Goal: Task Accomplishment & Management: Manage account settings

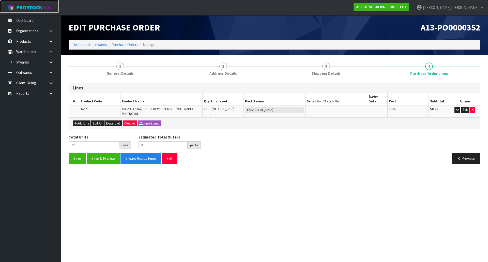
click at [34, 11] on link "ProStock WMS" at bounding box center [29, 6] width 59 height 13
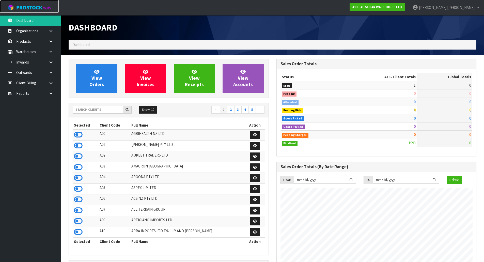
scroll to position [401, 207]
click at [90, 114] on div "Show: 10 5 10 25 50 ← 1 2 3 4 5 →" at bounding box center [169, 110] width 200 height 9
click at [90, 111] on input "text" at bounding box center [98, 110] width 50 height 8
type input "D"
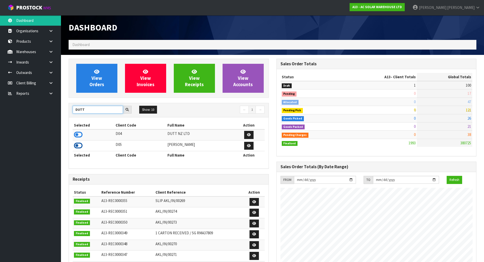
type input "DUTT"
click at [80, 145] on icon at bounding box center [78, 146] width 9 height 8
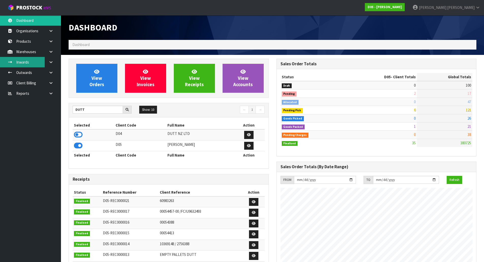
scroll to position [444, 207]
click at [30, 58] on link "Inwards" at bounding box center [30, 62] width 61 height 10
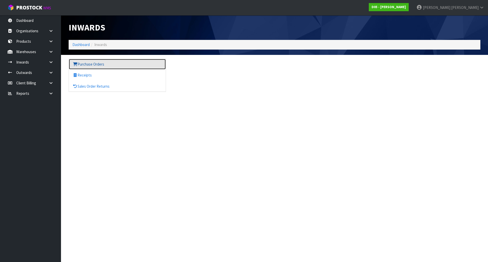
click at [103, 61] on link "Purchase Orders" at bounding box center [117, 64] width 97 height 10
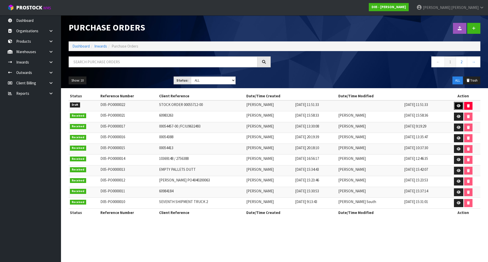
click at [459, 107] on icon at bounding box center [458, 105] width 4 height 3
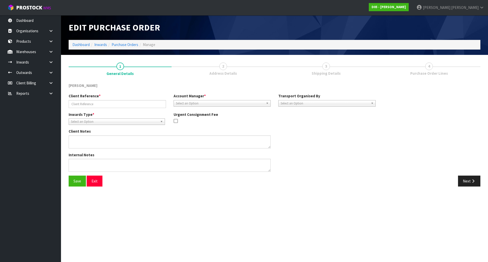
type input "STOCK ORDER 00055712-00"
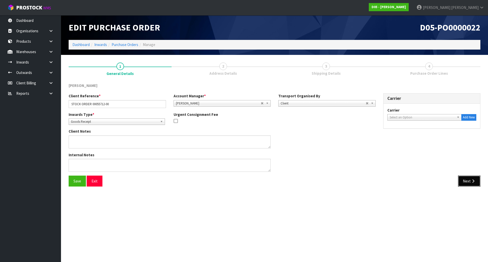
click at [465, 184] on button "Next" at bounding box center [469, 180] width 22 height 11
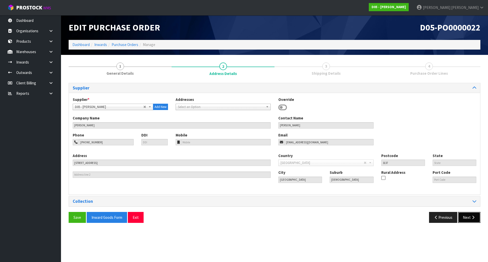
click at [464, 220] on button "Next" at bounding box center [469, 217] width 22 height 11
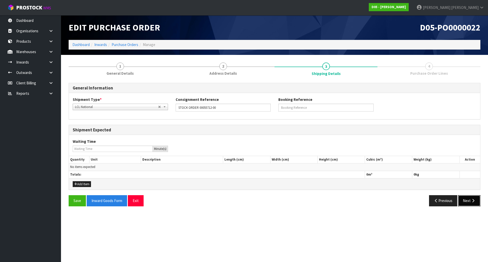
click at [468, 201] on button "Next" at bounding box center [469, 200] width 22 height 11
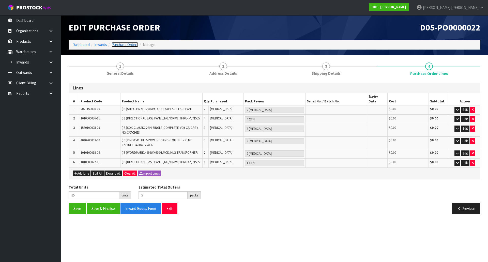
click at [118, 45] on link "Purchase Orders" at bounding box center [124, 44] width 27 height 5
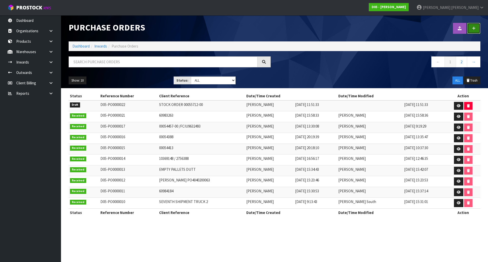
click at [474, 28] on icon at bounding box center [474, 28] width 4 height 4
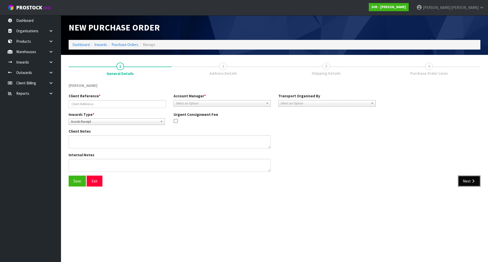
click at [476, 185] on button "Next" at bounding box center [469, 180] width 22 height 11
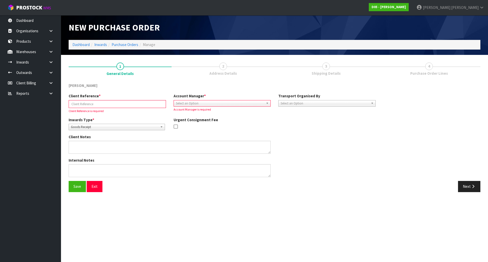
click at [139, 101] on input "text" at bounding box center [117, 104] width 97 height 8
paste input "60983263 / 60984078/60984079"
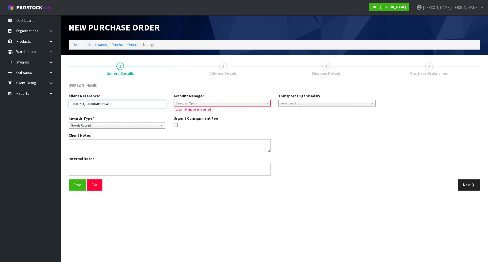
type input "60983263 / 60984078/60984079"
click at [138, 94] on div "Client Reference * 60983263 / 60984078/60984079" at bounding box center [117, 100] width 105 height 14
click at [199, 103] on span "Select an Option" at bounding box center [220, 103] width 88 height 6
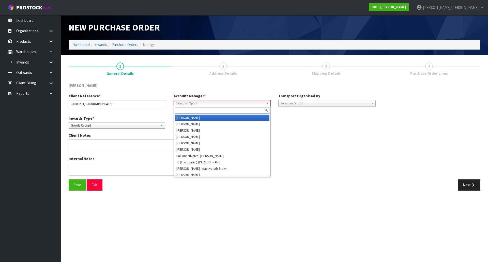
click at [196, 108] on input "text" at bounding box center [222, 110] width 95 height 6
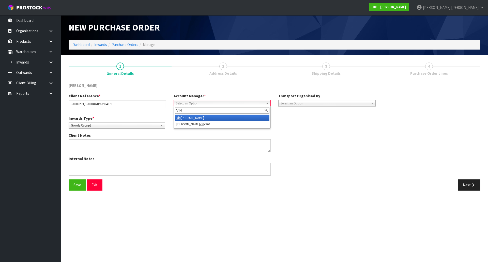
type input "VIN"
drag, startPoint x: 216, startPoint y: 117, endPoint x: 225, endPoint y: 117, distance: 9.6
click at [216, 117] on li "Vin eeta Lingam" at bounding box center [222, 118] width 95 height 6
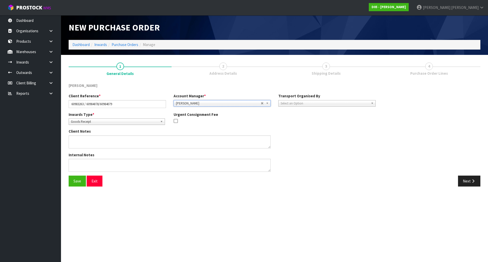
click at [364, 117] on div "Inwards Type * Goods Receipt Goods Returned Goods Receipt Urgent Consignment Fee" at bounding box center [222, 120] width 314 height 17
click at [353, 106] on div "Select an Option Company Supplier Client Customs Agent" at bounding box center [326, 103] width 97 height 6
click at [306, 130] on li "Client" at bounding box center [326, 130] width 95 height 6
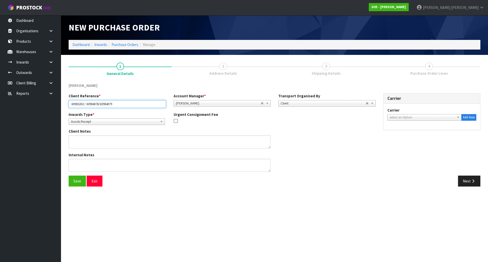
drag, startPoint x: 122, startPoint y: 103, endPoint x: 11, endPoint y: 104, distance: 111.0
click at [11, 104] on body "Toggle navigation ProStock WMS D05 - DUTT - COATES Michael Drugan Logout Dashbo…" at bounding box center [244, 131] width 488 height 262
click at [232, 120] on div at bounding box center [221, 121] width 97 height 6
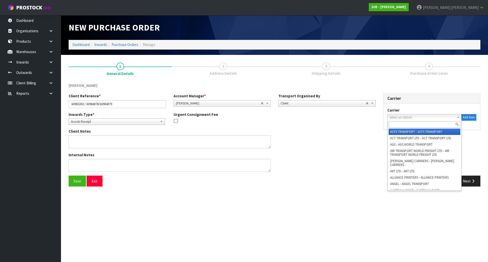
click at [409, 116] on span "Select an Option" at bounding box center [421, 117] width 65 height 6
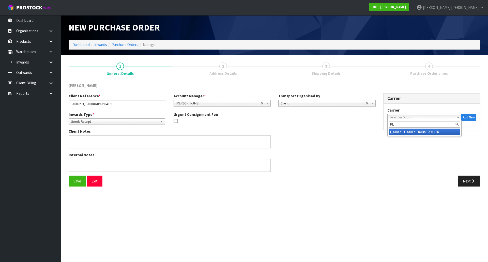
type input "F"
type input "W"
type input "F"
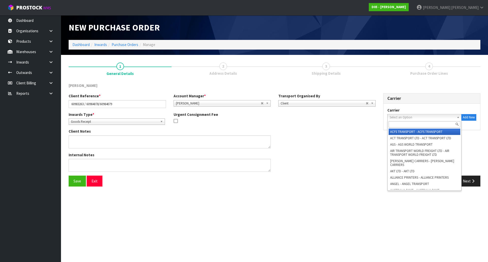
click at [359, 133] on div "Client Notes" at bounding box center [222, 139] width 314 height 23
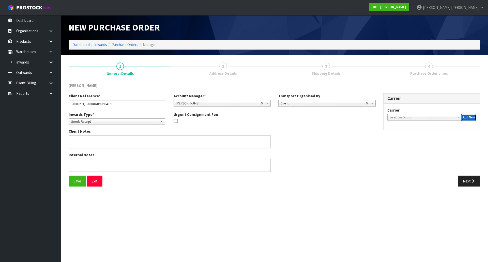
click at [463, 118] on button "Add New" at bounding box center [468, 117] width 15 height 7
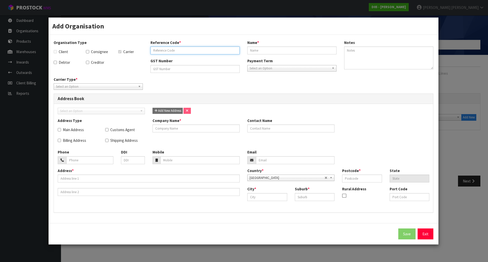
click at [179, 50] on input "text" at bounding box center [194, 50] width 89 height 8
type input "FLI"
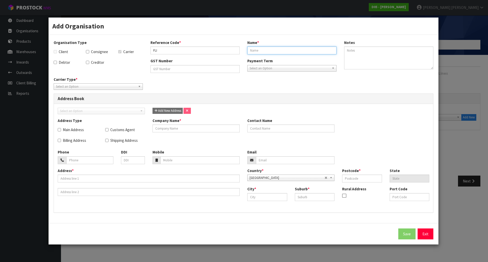
click at [303, 52] on input "text" at bounding box center [291, 50] width 89 height 8
type input "FLIWAY"
click at [238, 59] on div "GST Number" at bounding box center [195, 65] width 97 height 14
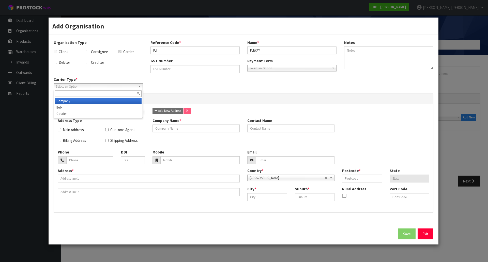
click at [102, 88] on span "Select an Option" at bounding box center [96, 87] width 80 height 6
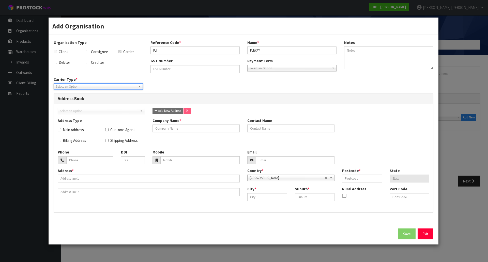
click at [136, 84] on link "Select an Option" at bounding box center [98, 86] width 89 height 6
click at [202, 83] on div "Carrier Type * Company Bulk Courier Select an Option Company Bulk Courier" at bounding box center [243, 85] width 387 height 17
click at [429, 231] on link "Exit" at bounding box center [425, 233] width 16 height 11
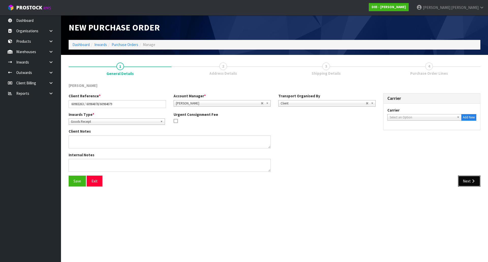
click at [473, 182] on icon "button" at bounding box center [472, 181] width 5 height 4
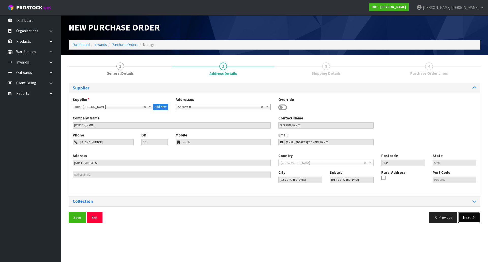
click at [469, 215] on button "Next" at bounding box center [469, 217] width 22 height 11
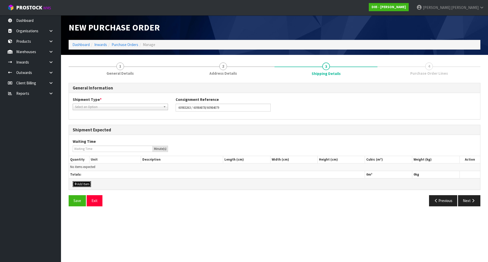
click at [89, 185] on button "Add Item" at bounding box center [82, 184] width 18 height 6
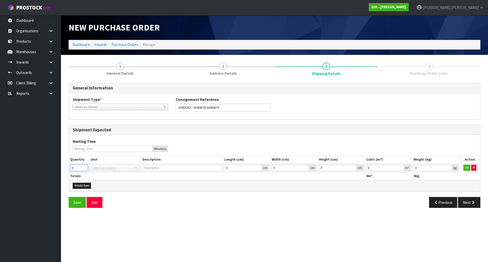
drag, startPoint x: 76, startPoint y: 168, endPoint x: 37, endPoint y: 167, distance: 39.4
click at [36, 168] on body "Toggle navigation ProStock WMS D05 - DUTT - COATES Michael Drugan Logout Dashbo…" at bounding box center [244, 131] width 488 height 262
type input "1"
click at [151, 177] on th "Totals:" at bounding box center [217, 175] width 296 height 7
click at [134, 102] on div "Shipment Type * LCL National LCL International FCL-20ft FCL-40ft Select an Opti…" at bounding box center [120, 103] width 103 height 13
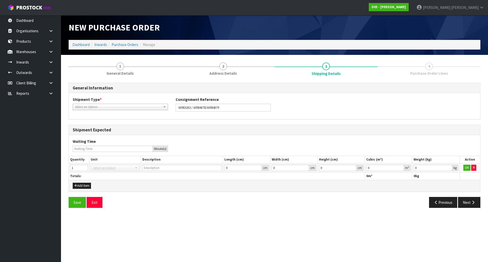
click at [133, 108] on span "Select an Option" at bounding box center [118, 107] width 86 height 6
click at [109, 122] on li "LCL National" at bounding box center [120, 121] width 93 height 6
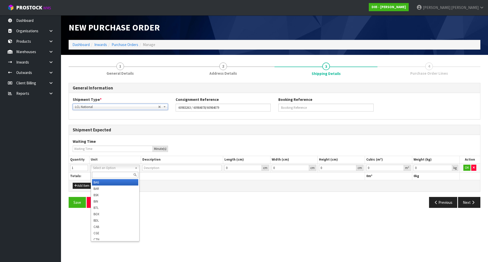
click at [116, 176] on input "text" at bounding box center [115, 175] width 46 height 6
type input "PLT"
type input "PALLET"
click at [471, 168] on td "OK" at bounding box center [469, 167] width 21 height 9
click at [468, 168] on button "OK" at bounding box center [466, 168] width 7 height 6
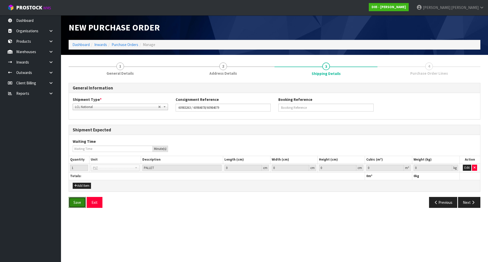
click at [73, 202] on button "Save" at bounding box center [77, 202] width 17 height 11
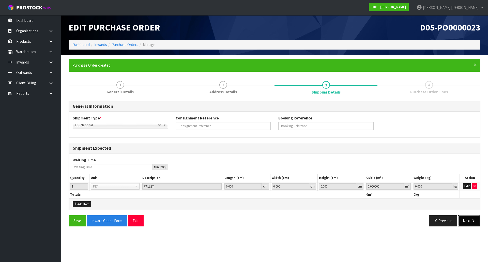
click at [467, 220] on button "Next" at bounding box center [469, 220] width 22 height 11
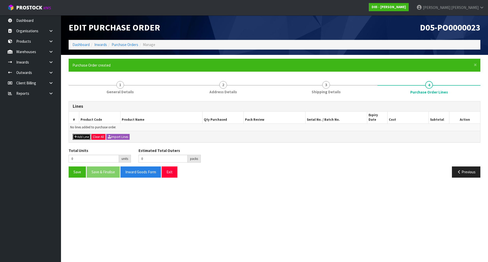
click at [76, 135] on icon "button" at bounding box center [75, 136] width 3 height 3
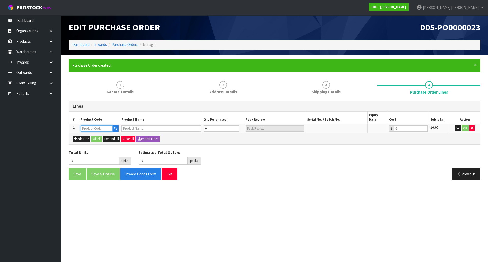
click at [92, 125] on input "text" at bounding box center [96, 128] width 32 height 6
click at [102, 125] on input "text" at bounding box center [96, 128] width 32 height 6
paste input "4030510049-00"
type input "4030510049-00"
type input "( A )SCREEN,SAMSUNG,55",FULL HD,OUTDOOR,OH55F"
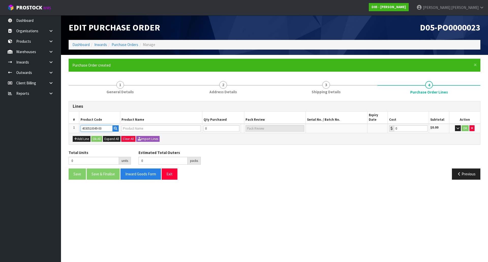
type input "0.00"
type input "4030510049-00"
click at [218, 136] on div "Add Line Ok All Expand All Clear All Import Lines" at bounding box center [274, 139] width 403 height 6
click at [183, 125] on tr "1 4030510049-00 ( A )SCREEN,SAMSUNG,55",FULL HD,OUTDOOR,OH55F 0 PCE 0.00 $0.00 …" at bounding box center [274, 128] width 411 height 9
type input "8"
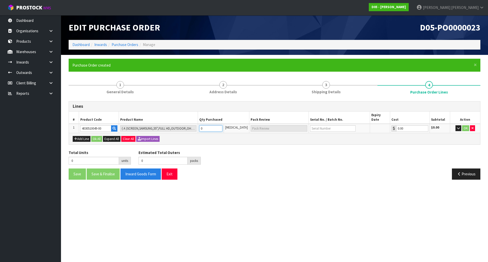
type input "8"
type input "8 PCE"
type input "8"
click at [225, 158] on div "Total Units 8 units Estimated Total Outers 0 packs Estimated Total Pallets 0 pa…" at bounding box center [274, 159] width 419 height 19
click at [466, 125] on button "OK" at bounding box center [465, 128] width 7 height 6
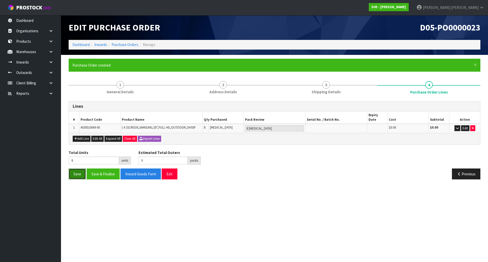
click at [75, 168] on button "Save" at bounding box center [77, 173] width 17 height 11
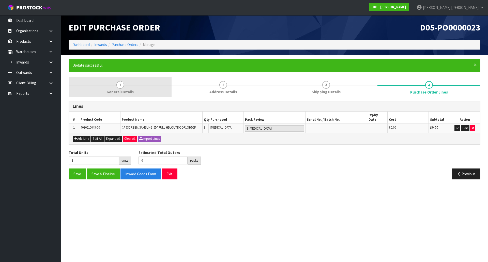
click at [121, 91] on span "General Details" at bounding box center [119, 91] width 27 height 5
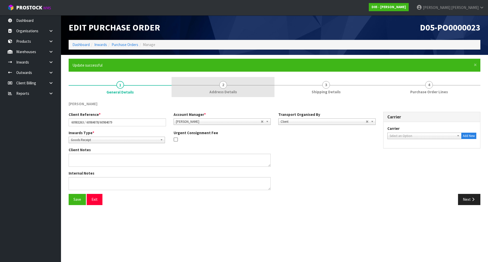
click at [205, 86] on link "2 Address Details" at bounding box center [222, 87] width 103 height 20
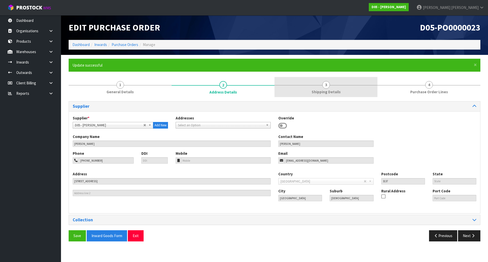
click at [293, 89] on link "3 Shipping Details" at bounding box center [325, 87] width 103 height 20
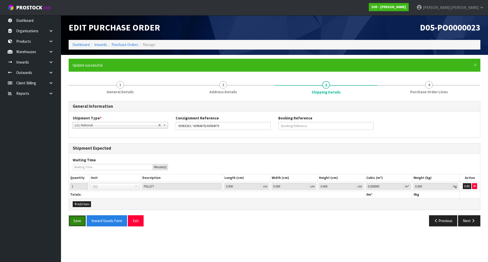
click at [79, 221] on button "Save" at bounding box center [77, 220] width 17 height 11
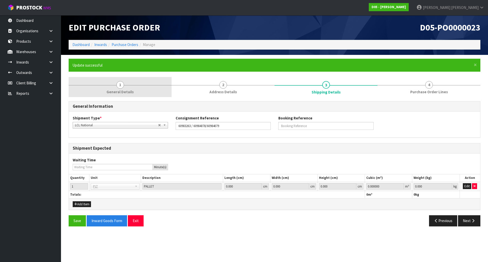
click at [144, 87] on link "1 General Details" at bounding box center [120, 87] width 103 height 20
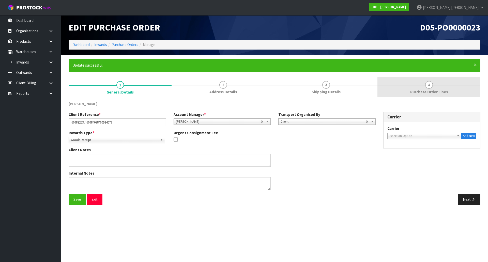
click at [445, 86] on link "4 Purchase Order Lines" at bounding box center [428, 87] width 103 height 20
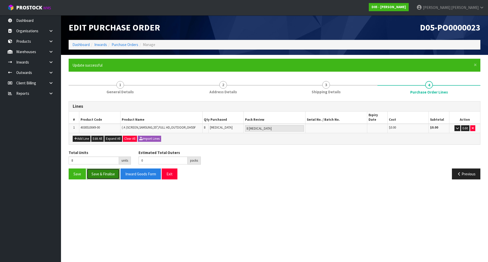
click at [105, 169] on button "Save & Finalise" at bounding box center [103, 173] width 33 height 11
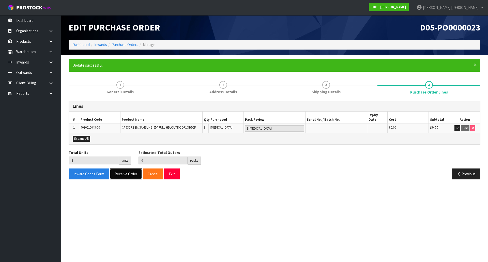
click at [123, 168] on button "Receive Order" at bounding box center [126, 173] width 32 height 11
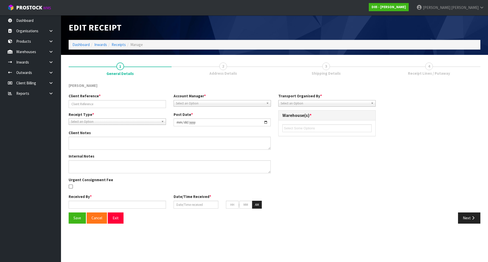
type input "60983263 / 60984078/60984079"
type input "[DATE]"
type input "[PERSON_NAME]"
type input "[DATE]"
type input "10"
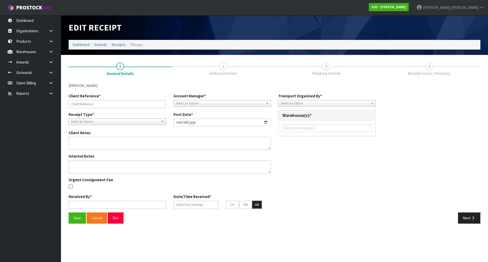
type input "39"
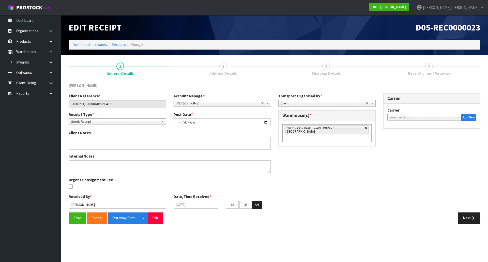
click at [364, 128] on link at bounding box center [365, 128] width 3 height 3
type input "Select Some Options"
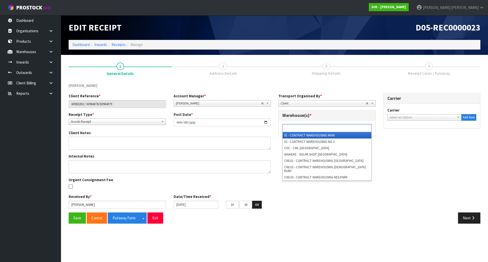
click at [355, 128] on ul at bounding box center [326, 128] width 89 height 8
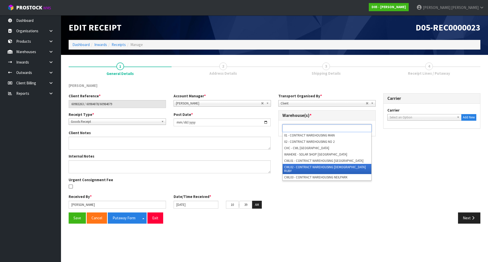
click at [326, 166] on li "CWL02 - CONTRACT WAREHOUSING [DEMOGRAPHIC_DATA] RUBY" at bounding box center [326, 169] width 89 height 10
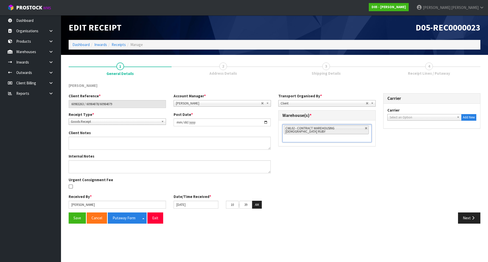
click at [360, 172] on div "Client Reference * 60983263 / 60984078/60984079 Account Manager * Zubair Moolla…" at bounding box center [274, 152] width 419 height 119
click at [464, 222] on button "Next" at bounding box center [469, 217] width 22 height 11
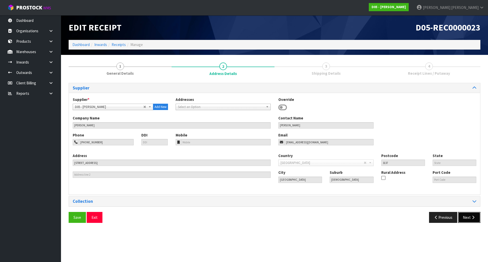
click at [467, 221] on button "Next" at bounding box center [469, 217] width 22 height 11
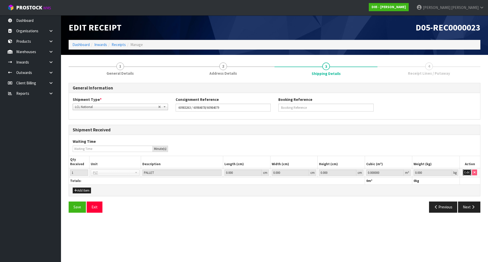
drag, startPoint x: 465, startPoint y: 172, endPoint x: 461, endPoint y: 172, distance: 3.3
click at [465, 172] on button "Edit" at bounding box center [466, 172] width 8 height 6
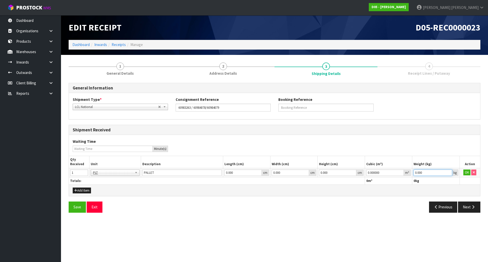
drag, startPoint x: 433, startPoint y: 175, endPoint x: 329, endPoint y: 162, distance: 104.9
click at [331, 162] on table "Qty Received Unit Description Length (cm) Width (cm) Height (cm) Cubic (m³) Wei…" at bounding box center [274, 170] width 411 height 28
type input "1"
drag, startPoint x: 385, startPoint y: 174, endPoint x: 319, endPoint y: 168, distance: 66.3
click at [319, 168] on tr "1 BAG BAR BSK BIN BTL BOX BDL CAB CGE CTN CSE COI CRA CRT CBE CYL DRM JAR MTR P…" at bounding box center [274, 172] width 411 height 9
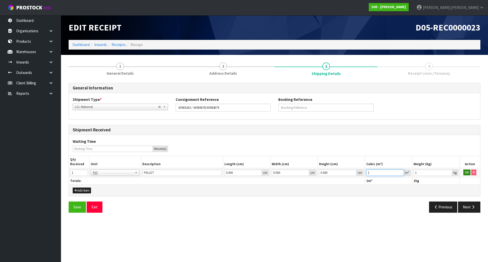
type input "1"
click at [467, 172] on button "OK" at bounding box center [466, 172] width 7 height 6
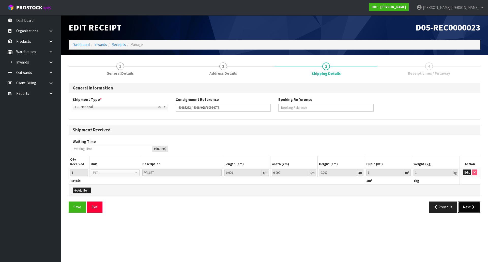
click at [464, 205] on button "Next" at bounding box center [469, 206] width 22 height 11
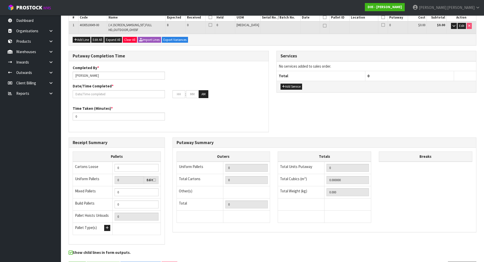
scroll to position [102, 0]
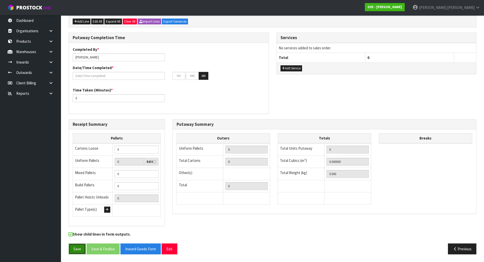
drag, startPoint x: 77, startPoint y: 248, endPoint x: 77, endPoint y: 243, distance: 5.3
click at [77, 249] on button "Save" at bounding box center [77, 248] width 17 height 11
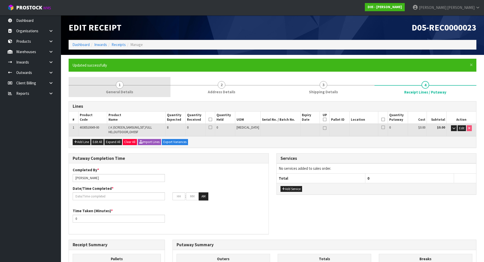
click at [120, 89] on span "General Details" at bounding box center [119, 91] width 27 height 5
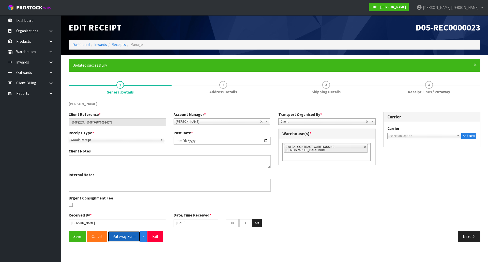
click at [116, 236] on button "Putaway Form" at bounding box center [124, 236] width 33 height 11
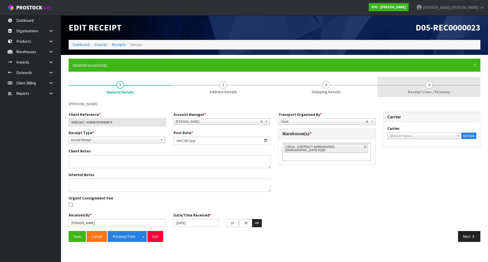
click at [413, 84] on link "4 Receipt Lines / Putaway" at bounding box center [428, 87] width 103 height 20
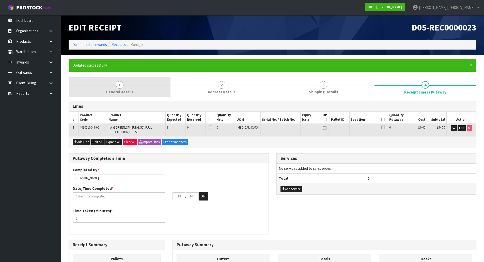
click at [124, 82] on link "1 General Details" at bounding box center [120, 87] width 102 height 20
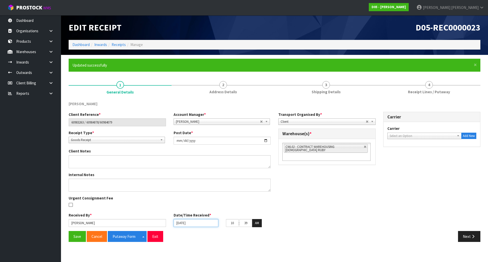
click at [194, 222] on input "[DATE]" at bounding box center [195, 223] width 45 height 8
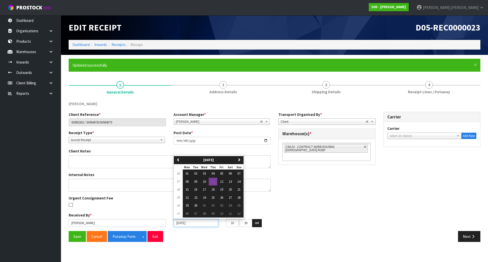
click at [194, 222] on input "[DATE]" at bounding box center [195, 223] width 45 height 8
click at [205, 183] on span "10" at bounding box center [204, 181] width 3 height 4
type input "[DATE]"
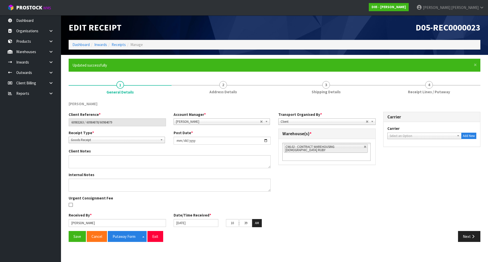
click at [190, 202] on div "Internal Notes Urgent Consignment Fee" at bounding box center [169, 192] width 209 height 40
click at [195, 200] on div "Internal Notes Urgent Consignment Fee" at bounding box center [169, 192] width 209 height 40
click at [80, 237] on button "Save" at bounding box center [77, 236] width 17 height 11
click at [209, 210] on div "Internal Notes Urgent Consignment Fee" at bounding box center [169, 192] width 209 height 40
click at [469, 237] on button "Next" at bounding box center [469, 236] width 22 height 11
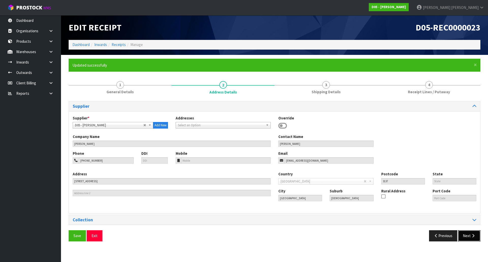
click at [469, 237] on button "Next" at bounding box center [469, 235] width 22 height 11
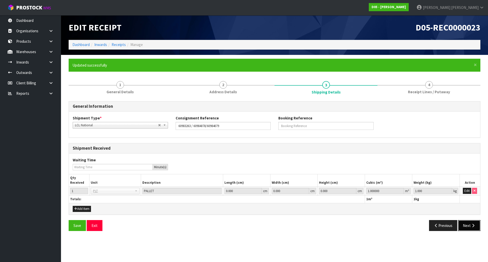
click at [470, 230] on button "Next" at bounding box center [469, 225] width 22 height 11
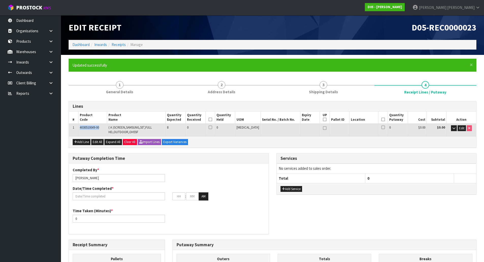
drag, startPoint x: 102, startPoint y: 129, endPoint x: 78, endPoint y: 126, distance: 24.3
click at [78, 126] on tr "1 4030510049-00 ( A )SCREEN,SAMSUNG,55",FULL HD,OUTDOOR,OH55F 8 0 0 PCE 0 $0.00…" at bounding box center [272, 130] width 407 height 12
copy tr "4030510049-00"
click at [253, 142] on div "Add Line Edit All Expand All Clear All Import Lines Export Variances" at bounding box center [272, 141] width 407 height 11
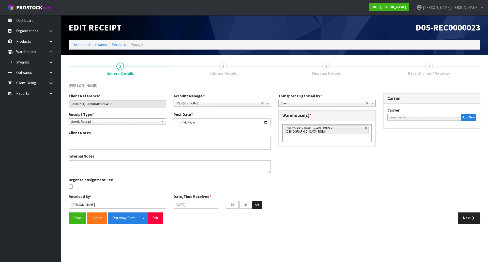
click at [407, 68] on link "4 Receipt Lines / Putaway" at bounding box center [428, 69] width 103 height 20
click at [471, 219] on icon "button" at bounding box center [472, 218] width 5 height 4
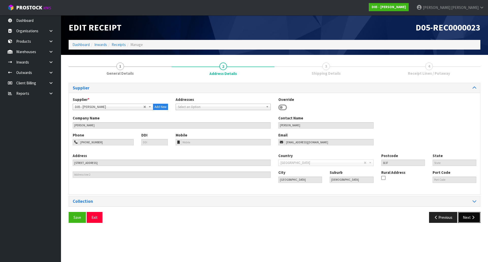
click at [466, 220] on button "Next" at bounding box center [469, 217] width 22 height 11
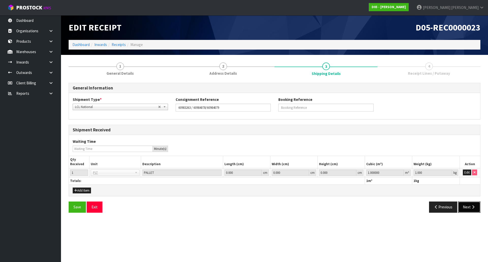
click at [467, 208] on button "Next" at bounding box center [469, 206] width 22 height 11
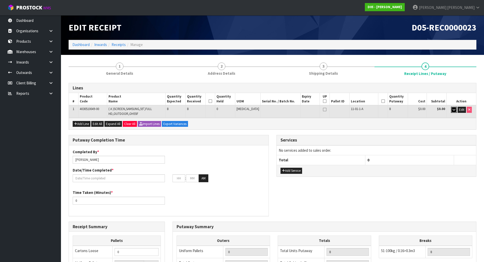
click at [452, 110] on icon "button" at bounding box center [453, 109] width 3 height 3
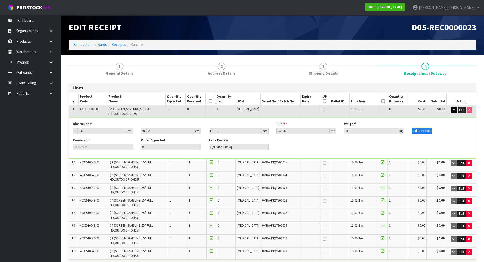
click at [323, 101] on icon at bounding box center [325, 101] width 4 height 0
type input "1"
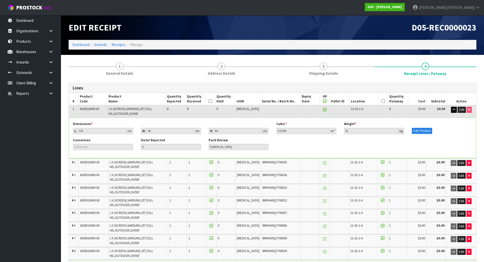
click at [212, 101] on icon at bounding box center [210, 101] width 4 height 0
click at [381, 101] on th at bounding box center [383, 99] width 10 height 12
click at [381, 101] on icon at bounding box center [383, 101] width 4 height 0
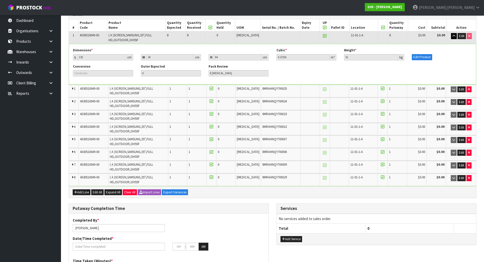
scroll to position [102, 0]
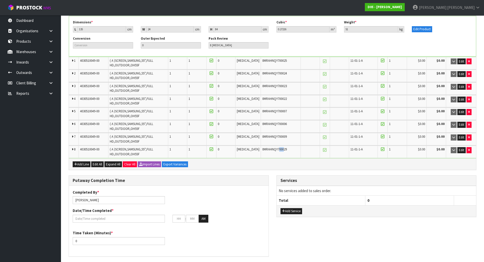
drag, startPoint x: 272, startPoint y: 149, endPoint x: 275, endPoint y: 149, distance: 2.8
click at [275, 149] on span "0MRAHNQY700029" at bounding box center [274, 149] width 25 height 4
click at [305, 141] on td at bounding box center [309, 139] width 19 height 12
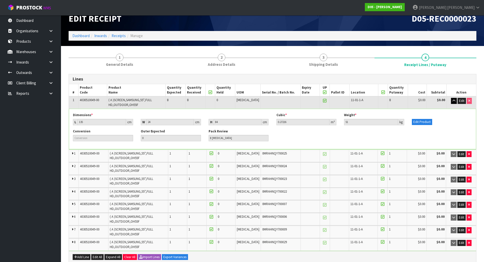
scroll to position [0, 0]
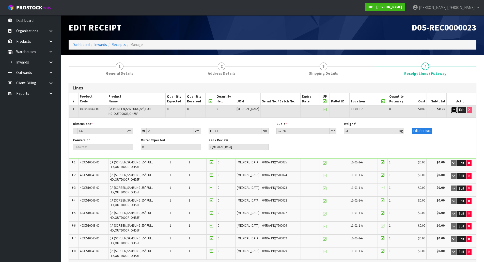
click at [454, 108] on icon "button" at bounding box center [453, 109] width 3 height 3
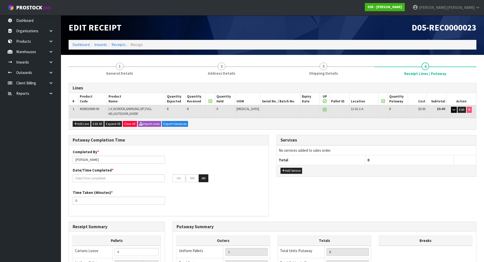
click at [248, 156] on div "Completed By * Michael Drugan Date/Time Completed * : : AM" at bounding box center [169, 167] width 200 height 37
click at [280, 170] on button "Add Service" at bounding box center [291, 171] width 22 height 6
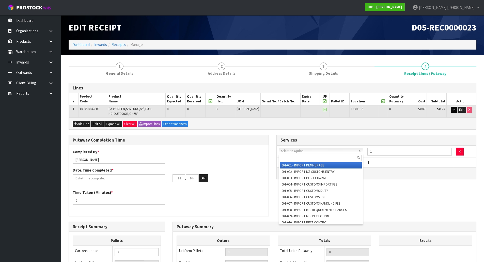
click at [307, 158] on input "text" at bounding box center [321, 158] width 82 height 6
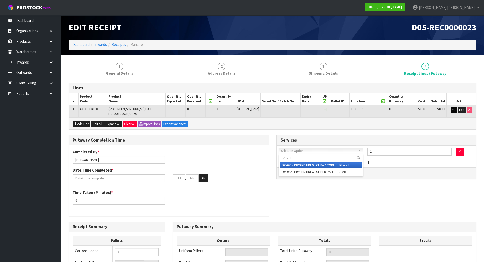
type input "LABEL"
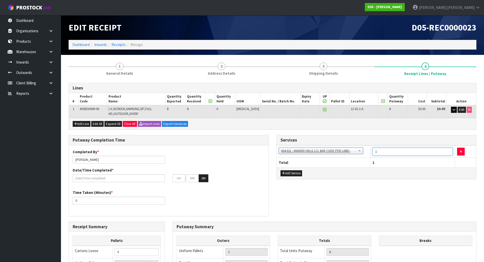
drag, startPoint x: 390, startPoint y: 152, endPoint x: 359, endPoint y: 152, distance: 30.5
click at [359, 152] on tr "001-001 - IMPORT DEMMURAGE 001-002 - IMPORT NZ CUSTOMS ENTRY 001-003 - IMPORT P…" at bounding box center [377, 151] width 200 height 12
type input "8"
drag, startPoint x: 335, startPoint y: 193, endPoint x: 261, endPoint y: 191, distance: 74.2
click at [335, 193] on div "Putaway Completion Time Completed By * Michael Drugan Date/Time Completed * : :…" at bounding box center [272, 178] width 415 height 86
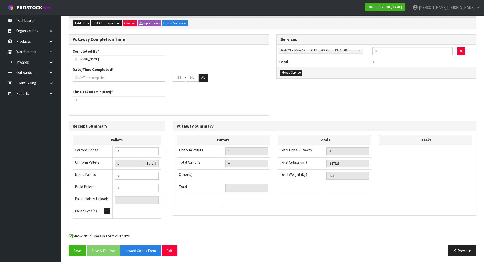
scroll to position [102, 0]
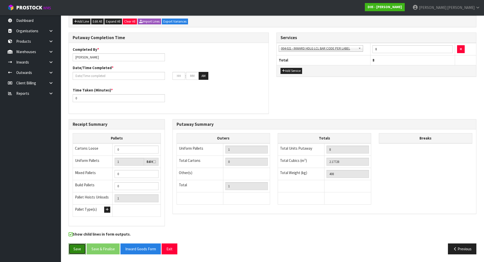
click at [71, 249] on button "Save" at bounding box center [77, 248] width 17 height 11
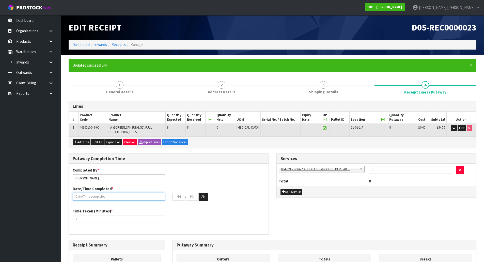
click at [143, 199] on input "text" at bounding box center [119, 196] width 92 height 8
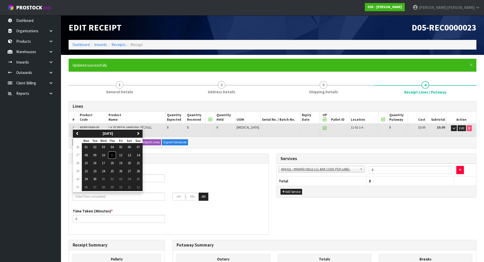
click at [114, 157] on span "11" at bounding box center [111, 155] width 3 height 4
type input "[DATE]"
type input "12"
type input "00"
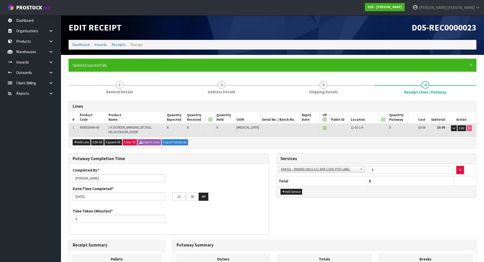
click at [191, 182] on div "Completed By * Michael Drugan Date/Time Completed * 11/09/2025 12 : 00 : 00 AM" at bounding box center [169, 185] width 200 height 37
drag, startPoint x: 140, startPoint y: 221, endPoint x: -16, endPoint y: 213, distance: 156.1
click at [0, 213] on html "Toggle navigation ProStock WMS D05 - DUTT - COATES Michael Drugan Logout Dashbo…" at bounding box center [242, 131] width 484 height 262
type input "30"
drag, startPoint x: 178, startPoint y: 224, endPoint x: 166, endPoint y: 224, distance: 11.9
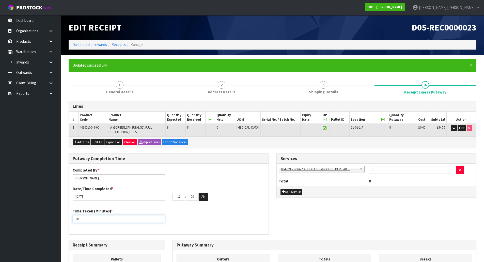
click at [178, 224] on div "Time Taken (Minutes) * 30" at bounding box center [169, 217] width 200 height 18
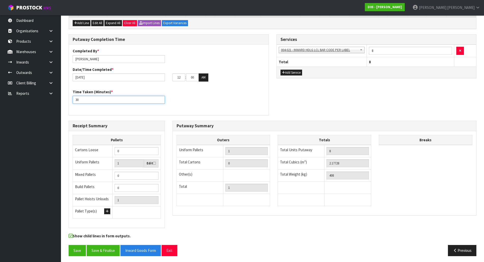
scroll to position [121, 0]
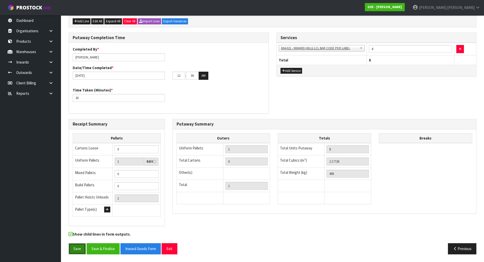
click at [78, 251] on button "Save" at bounding box center [77, 248] width 17 height 11
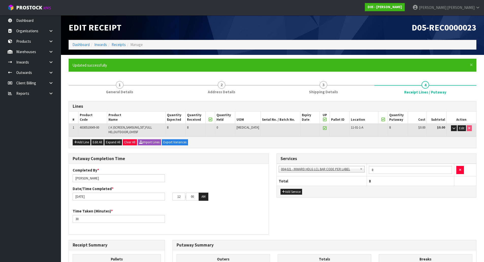
click at [227, 171] on div "Completed By * Michael Drugan Date/Time Completed * 11/09/2025 12 : 00 : 00 AM" at bounding box center [169, 185] width 200 height 37
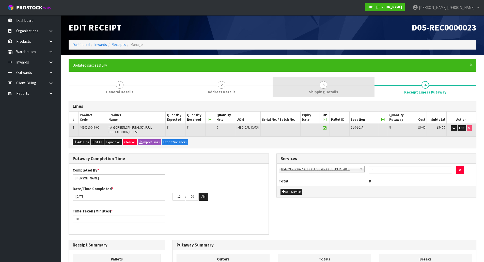
click at [349, 87] on link "3 Shipping Details" at bounding box center [323, 87] width 102 height 20
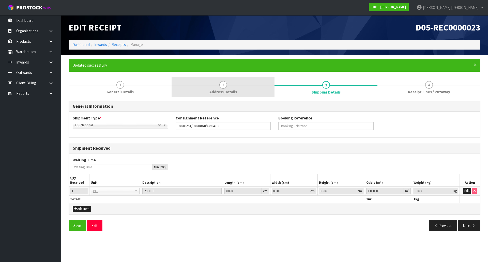
click at [220, 87] on span "2" at bounding box center [223, 85] width 8 height 8
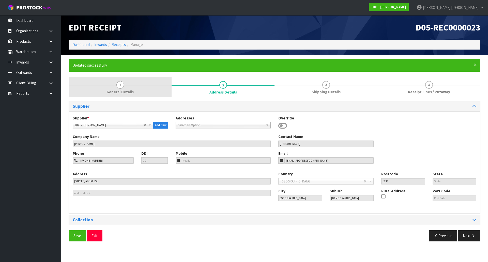
click at [127, 89] on span "General Details" at bounding box center [119, 91] width 27 height 5
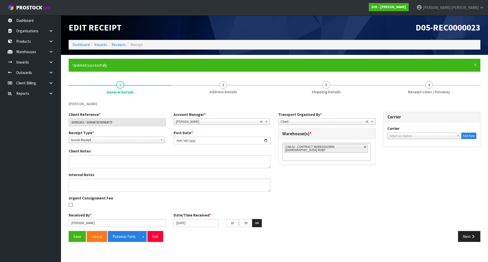
click at [393, 135] on span "Select an Option" at bounding box center [421, 136] width 65 height 6
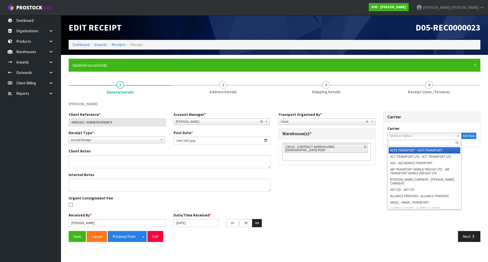
click at [393, 135] on span "Select an Option" at bounding box center [421, 136] width 65 height 6
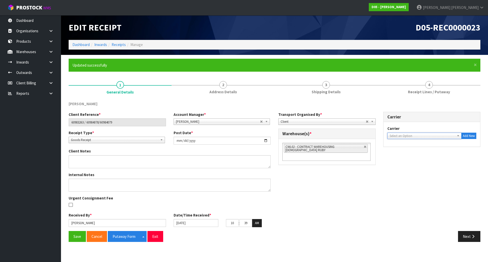
click at [413, 135] on span "Select an Option" at bounding box center [421, 136] width 65 height 6
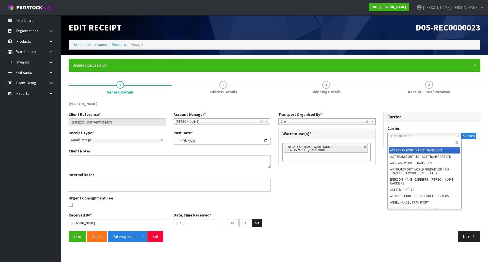
click at [404, 143] on input "text" at bounding box center [424, 143] width 72 height 6
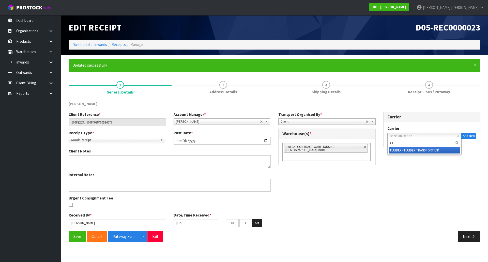
type input "F"
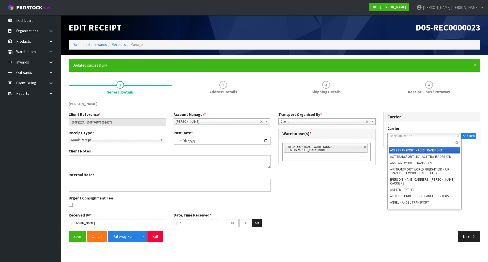
click at [415, 110] on div "DUTT - COATES" at bounding box center [274, 106] width 419 height 10
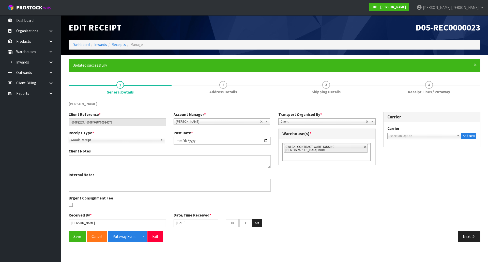
click at [398, 152] on div "Client Reference * 60983263 / 60984078/60984079 Account Manager * Zubair Moolla…" at bounding box center [274, 171] width 419 height 119
click at [79, 233] on button "Save" at bounding box center [77, 236] width 17 height 11
click at [346, 217] on div "Client Reference * 60983263 / 60984078/60984079 Account Manager * Zubair Moolla…" at bounding box center [274, 171] width 419 height 119
click at [474, 241] on button "Next" at bounding box center [469, 236] width 22 height 11
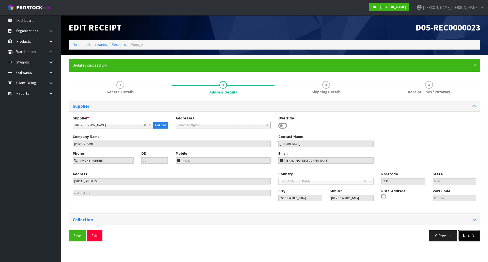
click at [473, 238] on button "Next" at bounding box center [469, 235] width 22 height 11
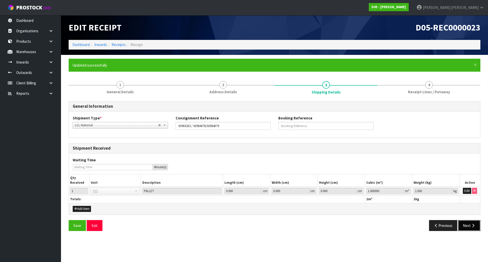
click at [470, 228] on button "Next" at bounding box center [469, 225] width 22 height 11
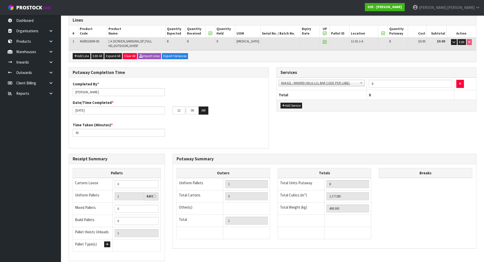
scroll to position [102, 0]
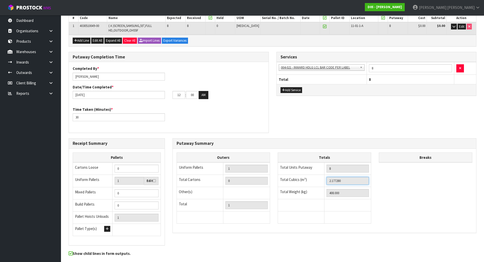
drag, startPoint x: 345, startPoint y: 181, endPoint x: 292, endPoint y: 179, distance: 53.6
click at [292, 179] on tr "Total Cubics (m³) 2.177280" at bounding box center [324, 181] width 93 height 12
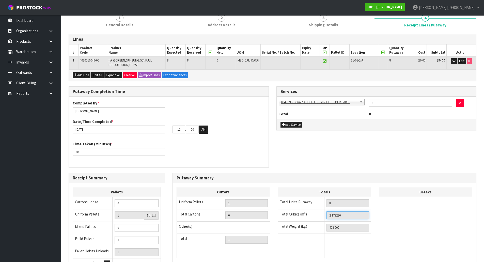
scroll to position [0, 0]
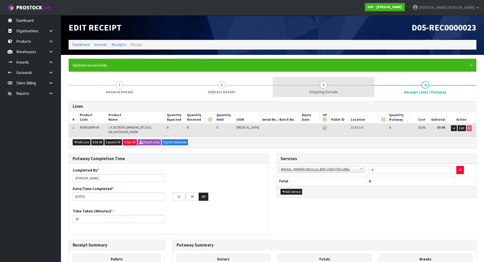
click at [320, 83] on span "3" at bounding box center [323, 85] width 8 height 8
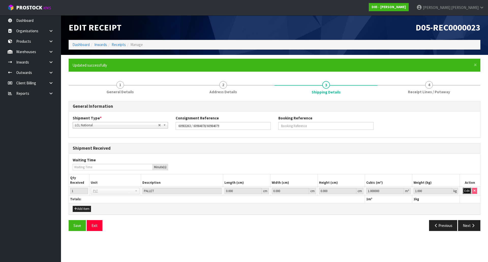
click at [466, 189] on button "Edit" at bounding box center [466, 191] width 8 height 6
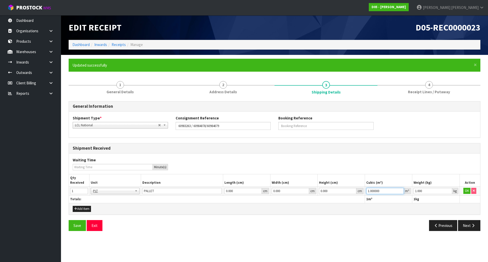
drag, startPoint x: 384, startPoint y: 190, endPoint x: 303, endPoint y: 183, distance: 80.9
click at [310, 185] on table "Qty Received Unit Description Length (cm) Width (cm) Height (cm) Cubic (m³) Wei…" at bounding box center [274, 188] width 411 height 28
paste input "2.17728"
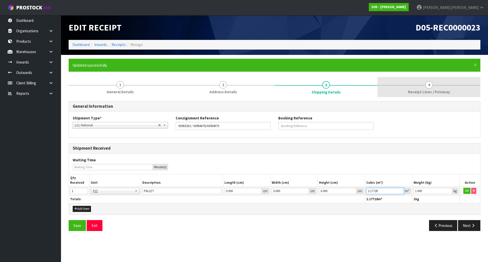
type input "2.17728"
click at [405, 93] on link "4 Receipt Lines / Putaway" at bounding box center [428, 87] width 103 height 20
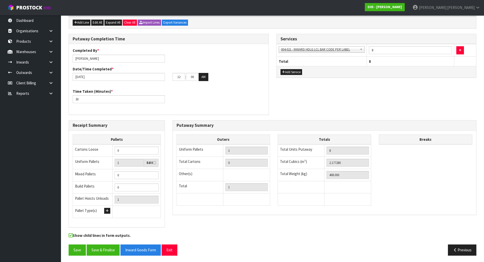
scroll to position [121, 0]
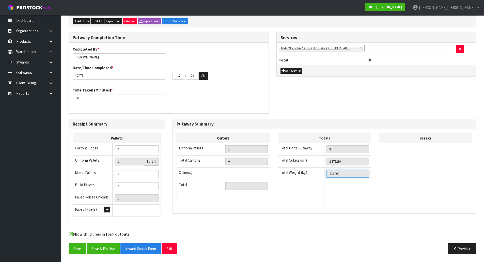
drag, startPoint x: 336, startPoint y: 173, endPoint x: 249, endPoint y: 174, distance: 87.1
click at [251, 174] on div "Outers Uniform Pallets 1 Total Cartons 0 Other(s) Bag x 0 Bar x 0 Basket x 0 Bi…" at bounding box center [324, 171] width 303 height 76
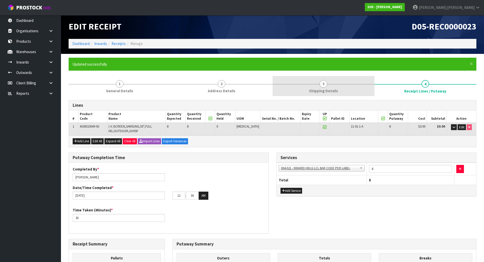
scroll to position [0, 0]
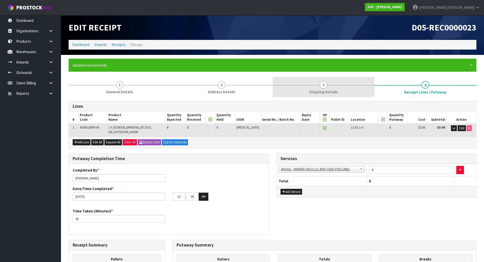
click at [309, 91] on link "3 Shipping Details" at bounding box center [323, 87] width 102 height 20
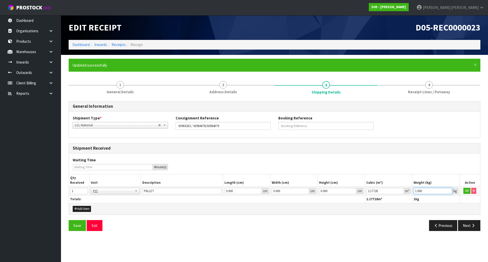
drag, startPoint x: 432, startPoint y: 192, endPoint x: 352, endPoint y: 191, distance: 79.7
click at [352, 191] on tr "1 BAG BAR BSK BIN BTL BOX BDL CAB CGE CTN CSE COI CRA CRT CBE CYL DRM JAR MTR P…" at bounding box center [274, 190] width 411 height 9
paste input "408"
type input "408"
click at [465, 192] on button "OK" at bounding box center [466, 191] width 7 height 6
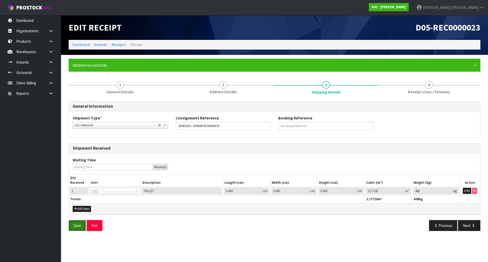
click at [71, 225] on button "Save" at bounding box center [77, 225] width 17 height 11
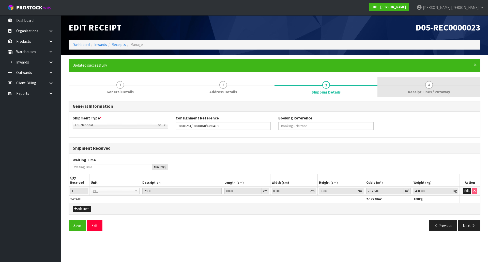
click at [424, 89] on link "4 Receipt Lines / Putaway" at bounding box center [428, 87] width 103 height 20
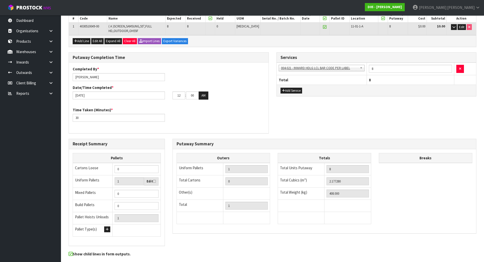
scroll to position [121, 0]
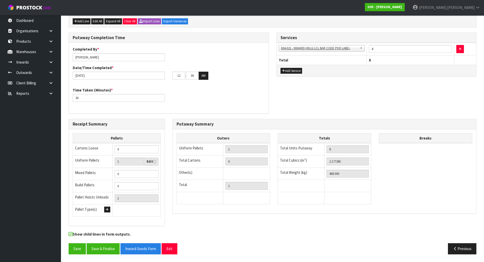
click at [268, 116] on div "Putaway Completion Time Completed By * [PERSON_NAME] Date/Time Completed * [DAT…" at bounding box center [169, 76] width 208 height 86
click at [75, 248] on button "Save" at bounding box center [77, 248] width 17 height 11
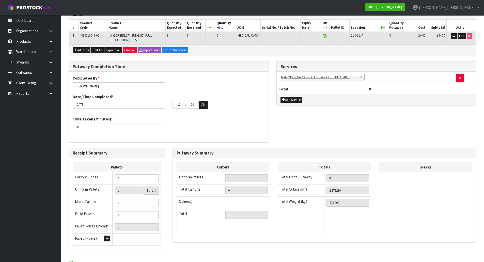
scroll to position [102, 0]
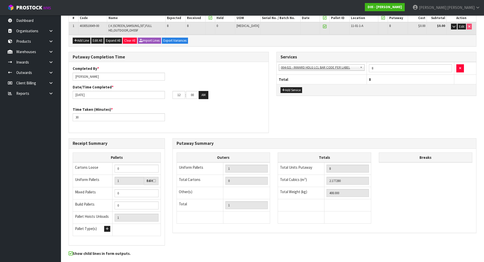
click at [271, 113] on div "Putaway Completion Time Completed By * [PERSON_NAME] Date/Time Completed * [DAT…" at bounding box center [169, 95] width 208 height 86
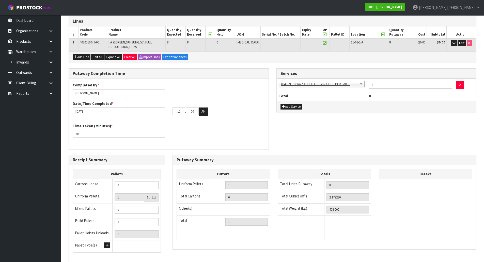
scroll to position [76, 0]
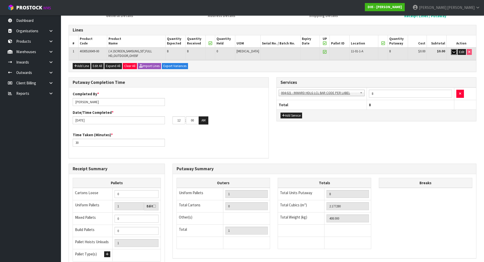
click at [452, 54] on button "button" at bounding box center [454, 52] width 6 height 6
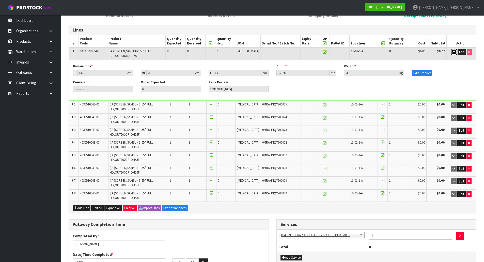
click at [452, 52] on icon "button" at bounding box center [453, 51] width 3 height 3
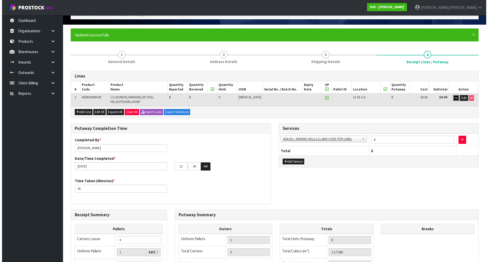
scroll to position [0, 0]
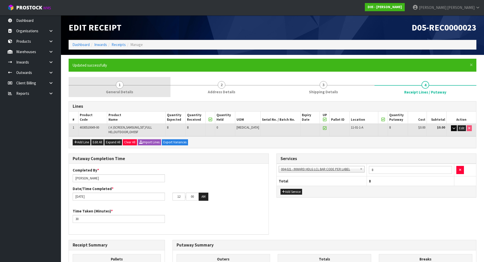
click at [134, 91] on link "1 General Details" at bounding box center [120, 87] width 102 height 20
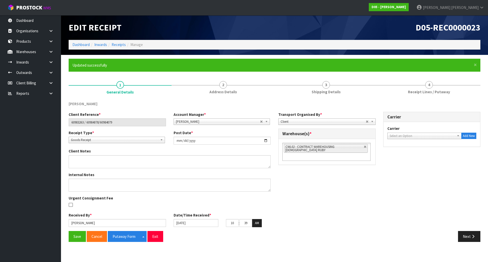
click at [380, 191] on div "Client Reference * 60983263 / 60984078/60984079 Account Manager * Zubair Moolla…" at bounding box center [274, 171] width 419 height 119
drag, startPoint x: 479, startPoint y: 191, endPoint x: 461, endPoint y: 175, distance: 23.9
click at [479, 191] on div "Client Reference * 60983263 / 60984078/60984079 Account Manager * Zubair Moolla…" at bounding box center [274, 171] width 419 height 119
click at [420, 138] on span "Select an Option" at bounding box center [421, 136] width 65 height 6
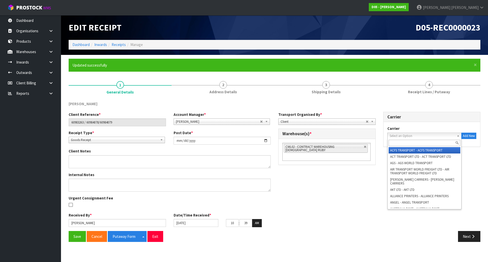
click at [418, 141] on input "text" at bounding box center [424, 143] width 72 height 6
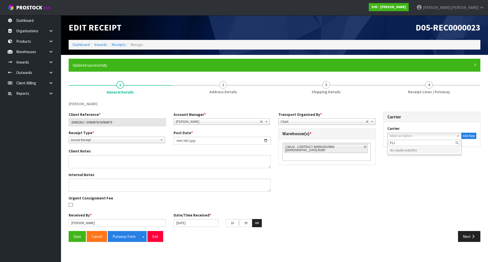
type input "FLI"
click at [412, 166] on div "Client Reference * 60983263 / 60984078/60984079 Account Manager * Zubair Moolla…" at bounding box center [274, 171] width 419 height 119
click at [452, 136] on span "Select an Option" at bounding box center [421, 136] width 65 height 6
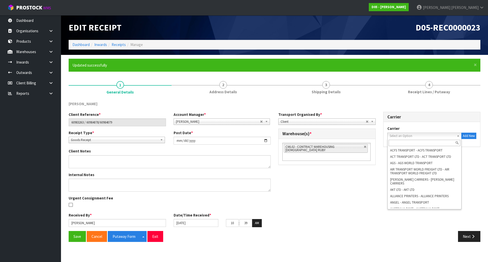
click at [364, 172] on div "Client Reference * 60983263 / 60984078/60984079 Account Manager * Zubair Moolla…" at bounding box center [274, 171] width 419 height 119
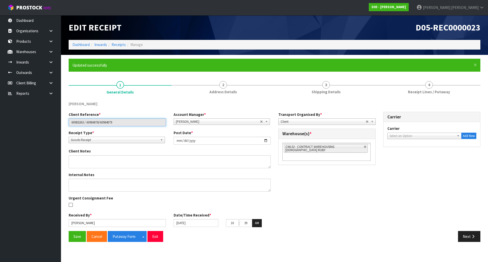
click at [126, 123] on input "60983263 / 60984078/60984079" at bounding box center [117, 122] width 97 height 8
click at [62, 207] on section "× Close Updated successfully 1 General Details 2 Address Details 3 Shipping Det…" at bounding box center [274, 152] width 427 height 194
click at [158, 103] on div "DUTT - COATES" at bounding box center [117, 104] width 105 height 7
click at [383, 184] on div "Client Reference * 60983263 / 60984078/60984079 Account Manager * Zubair Moolla…" at bounding box center [274, 171] width 419 height 119
click at [433, 139] on div "Select an Option ACFS TRANSPORT - ACFS TRANSPORT ACT TRANSPORT LTD - ACT TRANSP…" at bounding box center [424, 136] width 74 height 6
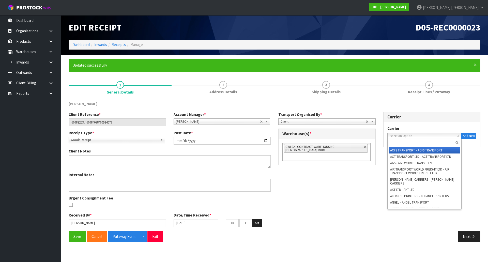
click at [425, 147] on div at bounding box center [424, 143] width 74 height 8
click at [424, 144] on input "text" at bounding box center [424, 143] width 72 height 6
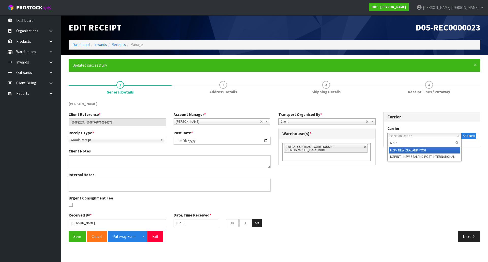
type input "NZP"
click at [416, 150] on li "NZP - NEW ZEALAND POST" at bounding box center [424, 150] width 72 height 6
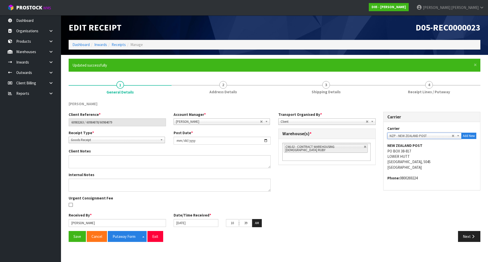
click at [361, 174] on div "Client Reference * 60983263 / 60984078/60984079 Account Manager * Zubair Moolla…" at bounding box center [274, 171] width 419 height 119
click at [134, 188] on textarea at bounding box center [170, 185] width 202 height 13
type textarea "CAME ON FLIWAY WAS INFORMED TO BOOK UNDER NZ POST"
click at [271, 175] on div "Internal Notes" at bounding box center [169, 182] width 209 height 20
drag, startPoint x: 159, startPoint y: 181, endPoint x: -75, endPoint y: 159, distance: 235.7
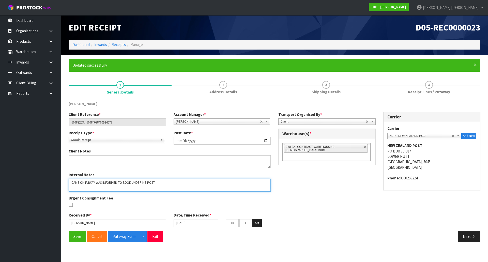
click at [0, 159] on html "Toggle navigation ProStock WMS D05 - DUTT - COATES Michael Drugan Logout Dashbo…" at bounding box center [244, 131] width 488 height 262
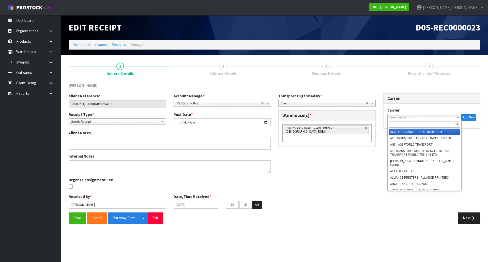
click at [404, 118] on span "Select an Option" at bounding box center [421, 117] width 65 height 6
click at [404, 125] on input "text" at bounding box center [424, 124] width 72 height 6
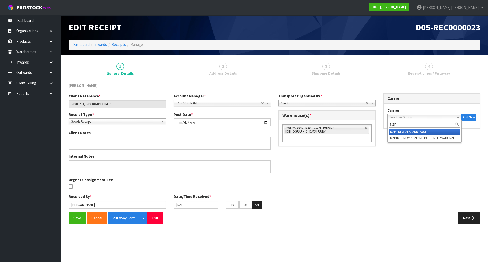
type input "NZP"
click at [395, 132] on em "NZP" at bounding box center [393, 131] width 6 height 4
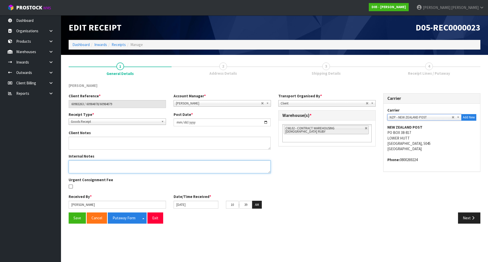
click at [127, 164] on textarea at bounding box center [170, 166] width 202 height 13
paste textarea "CAME ON FLIWAY WAS INFORMED TO BOOK UNDER NZ POST"
type textarea "CAME ON FLIWAY WAS INFORMED TO BOOK UNDER NZ POST"
drag, startPoint x: 284, startPoint y: 167, endPoint x: 216, endPoint y: 169, distance: 68.8
click at [285, 167] on div "Client Reference * 60983263 / 60984078/60984079 Account Manager * Zubair Moolla…" at bounding box center [274, 152] width 419 height 119
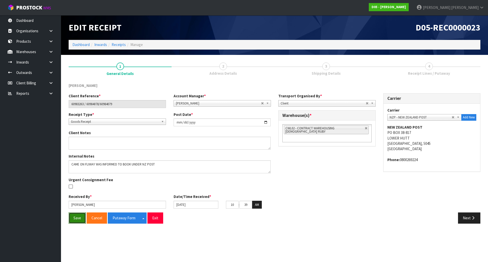
click at [78, 217] on button "Save" at bounding box center [77, 217] width 17 height 11
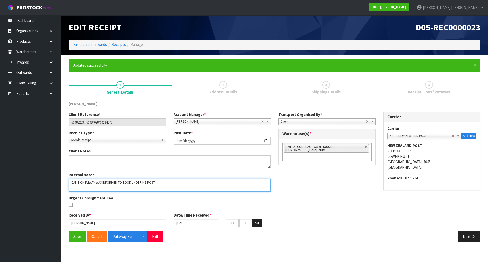
click at [152, 185] on textarea at bounding box center [170, 185] width 202 height 13
click at [159, 184] on textarea at bounding box center [170, 185] width 202 height 13
click at [393, 223] on div "Client Reference * 60983263 / 60984078/60984079 Account Manager * Zubair Moolla…" at bounding box center [274, 171] width 419 height 119
click at [392, 226] on div "Client Reference * 60983263 / 60984078/60984079 Account Manager * Zubair Moolla…" at bounding box center [274, 171] width 419 height 119
click at [463, 235] on button "Next" at bounding box center [469, 236] width 22 height 11
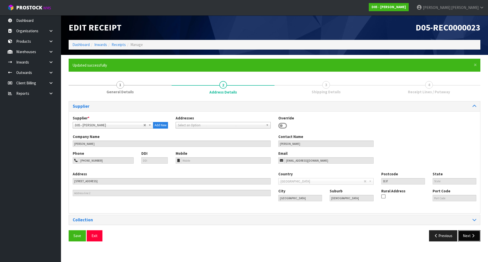
click at [463, 235] on button "Next" at bounding box center [469, 235] width 22 height 11
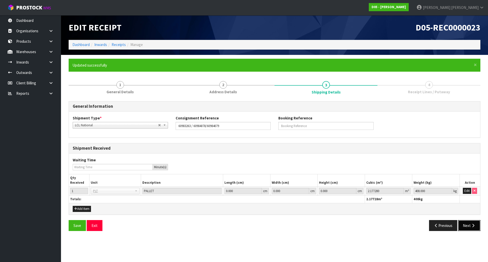
click at [463, 222] on button "Next" at bounding box center [469, 225] width 22 height 11
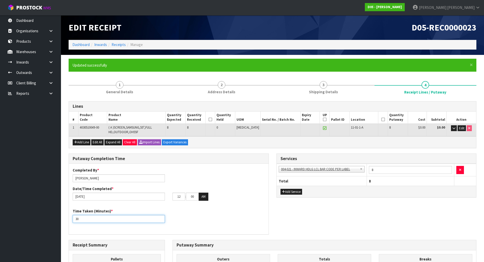
drag, startPoint x: 99, startPoint y: 219, endPoint x: 47, endPoint y: 216, distance: 52.4
click at [48, 216] on body "Toggle navigation ProStock WMS D05 - DUTT - COATES Michael Drugan Logout Dashbo…" at bounding box center [242, 131] width 484 height 262
type input "25"
click at [233, 212] on div "Time Taken (Minutes) * 25" at bounding box center [169, 217] width 200 height 18
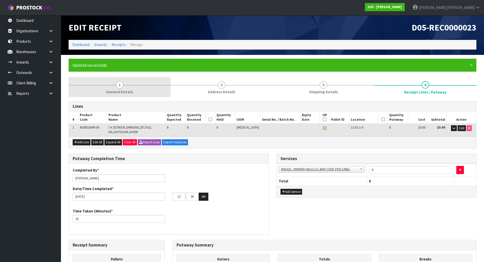
click at [137, 87] on link "1 General Details" at bounding box center [120, 87] width 102 height 20
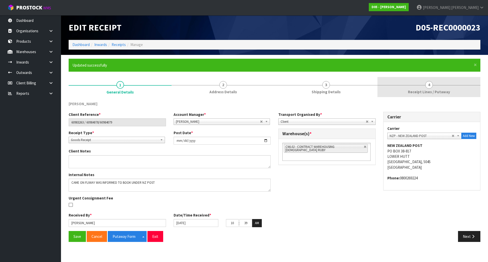
click at [408, 89] on link "4 Receipt Lines / Putaway" at bounding box center [428, 87] width 103 height 20
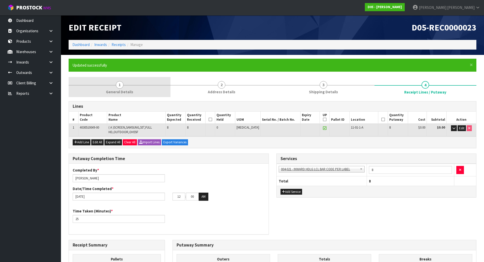
click at [131, 89] on span "General Details" at bounding box center [119, 91] width 27 height 5
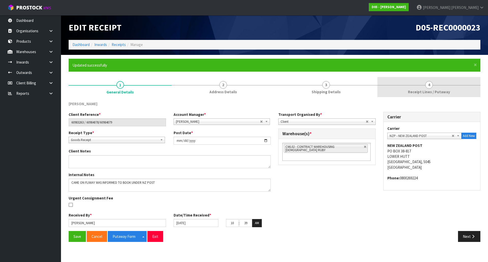
click at [409, 86] on link "4 Receipt Lines / Putaway" at bounding box center [428, 87] width 103 height 20
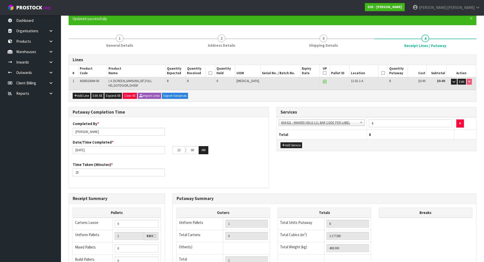
scroll to position [51, 0]
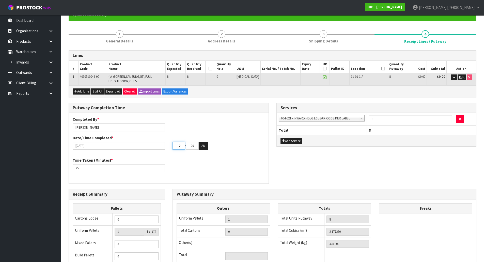
drag, startPoint x: 181, startPoint y: 145, endPoint x: 158, endPoint y: 144, distance: 22.9
click at [160, 144] on div "11/09/2025 12 : 00 : 00 AM" at bounding box center [169, 146] width 200 height 8
type input "11"
drag, startPoint x: 197, startPoint y: 147, endPoint x: 180, endPoint y: 145, distance: 16.9
click at [180, 145] on tr "11 : 00 : 00 AM" at bounding box center [190, 146] width 36 height 8
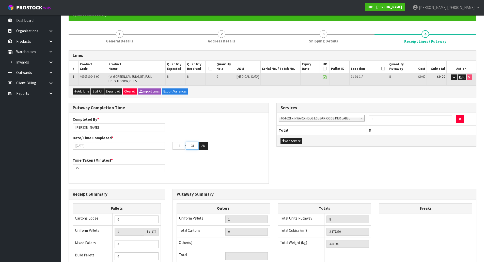
type input "05"
click at [234, 128] on div "Completed By * Michael Drugan Date/Time Completed * 11/09/2025 11 : 05 : 00 AM" at bounding box center [169, 135] width 200 height 37
click at [204, 146] on button "AM" at bounding box center [204, 146] width 10 height 8
click at [204, 146] on button "PM" at bounding box center [204, 146] width 10 height 8
click at [217, 152] on div "Completed By * Michael Drugan Date/Time Completed * 11/09/2025 11 : 05 : 00 AM" at bounding box center [169, 135] width 200 height 37
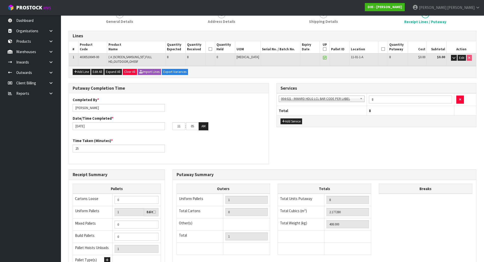
scroll to position [121, 0]
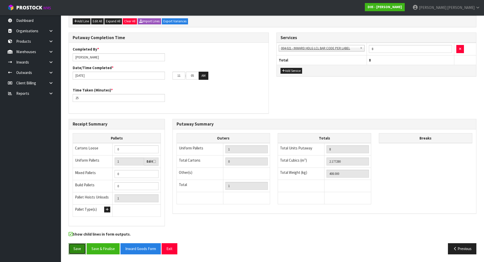
click at [79, 247] on button "Save" at bounding box center [77, 248] width 17 height 11
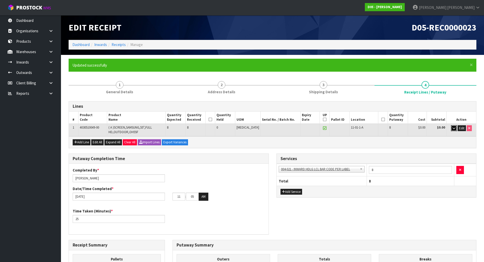
click at [452, 128] on icon "button" at bounding box center [453, 127] width 3 height 3
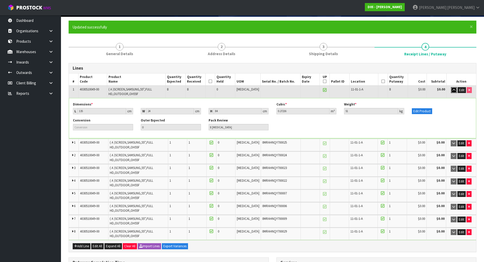
scroll to position [25, 0]
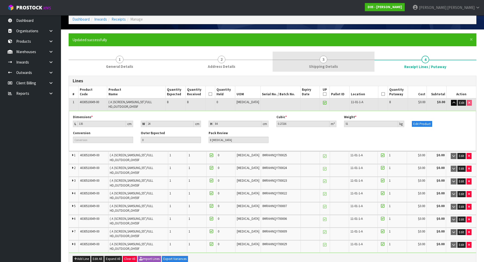
click at [336, 64] on span "Shipping Details" at bounding box center [323, 66] width 29 height 5
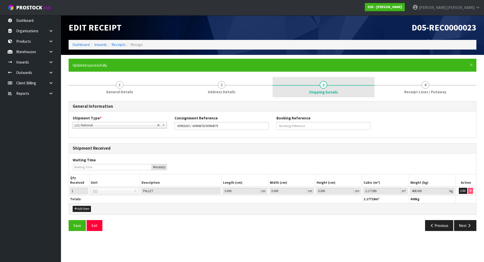
scroll to position [0, 0]
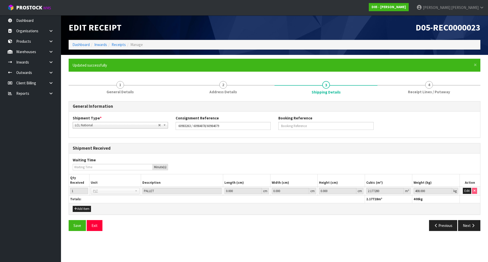
click at [428, 98] on div "General Information Shipment Type * LCL National LCL International FCL-20ft FCL…" at bounding box center [274, 165] width 411 height 137
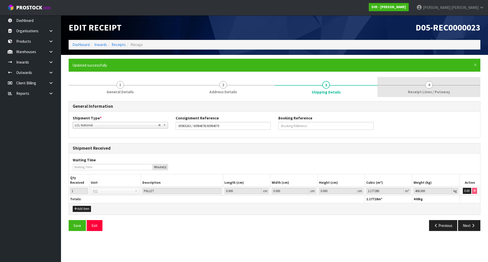
click at [428, 96] on link "4 Receipt Lines / Putaway" at bounding box center [428, 87] width 103 height 20
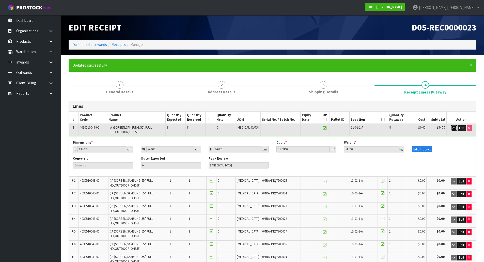
click at [454, 127] on icon "button" at bounding box center [453, 127] width 3 height 3
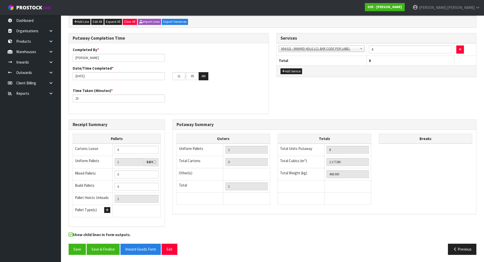
scroll to position [121, 0]
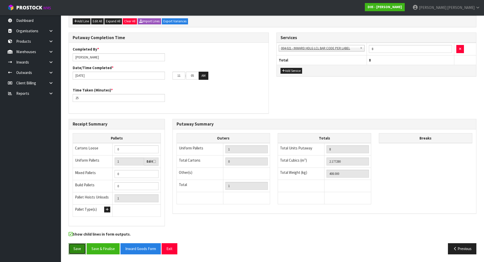
click at [79, 246] on button "Save" at bounding box center [77, 248] width 17 height 11
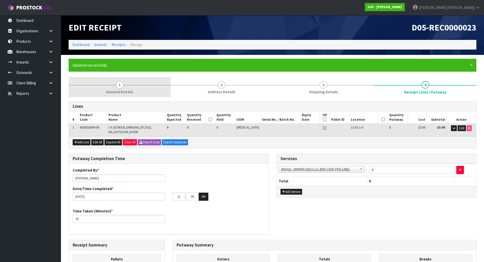
click at [155, 91] on link "1 General Details" at bounding box center [120, 87] width 102 height 20
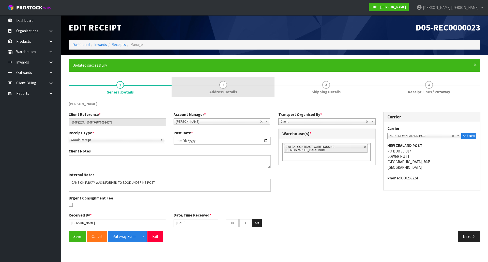
click at [239, 84] on link "2 Address Details" at bounding box center [222, 87] width 103 height 20
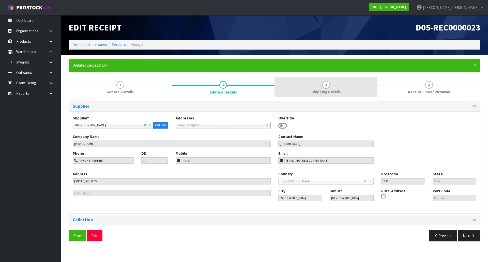
click at [332, 88] on link "3 Shipping Details" at bounding box center [325, 87] width 103 height 20
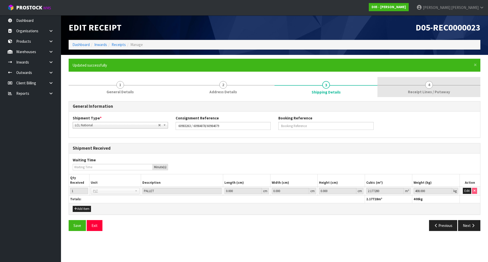
click at [431, 89] on span "Receipt Lines / Putaway" at bounding box center [429, 91] width 42 height 5
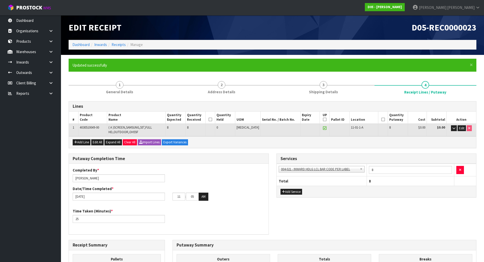
click at [330, 146] on div "Add Line Edit All Expand All Clear All Import Lines Export Variances" at bounding box center [272, 141] width 407 height 11
click at [212, 119] on icon at bounding box center [210, 119] width 4 height 0
click at [381, 119] on icon at bounding box center [383, 119] width 4 height 0
click at [323, 119] on icon at bounding box center [325, 119] width 4 height 0
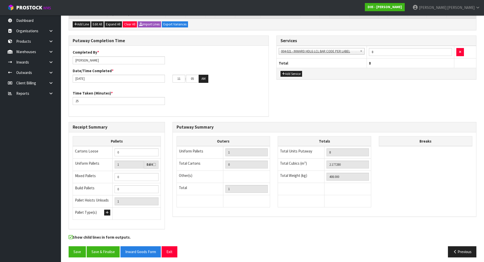
scroll to position [121, 0]
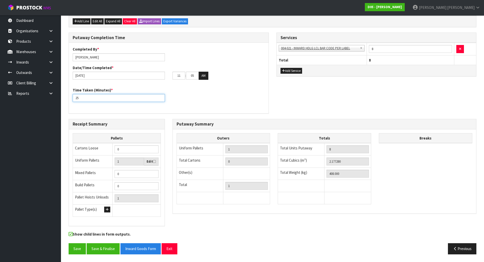
click at [87, 97] on input "25" at bounding box center [119, 98] width 92 height 8
drag, startPoint x: 87, startPoint y: 97, endPoint x: 65, endPoint y: 95, distance: 22.2
click at [65, 95] on div "Putaway Completion Time Completed By * Michael Drugan Date/Time Completed * 11/…" at bounding box center [169, 76] width 208 height 86
type input "30"
click at [185, 103] on div "Time Taken (Minutes) * 30" at bounding box center [169, 96] width 200 height 18
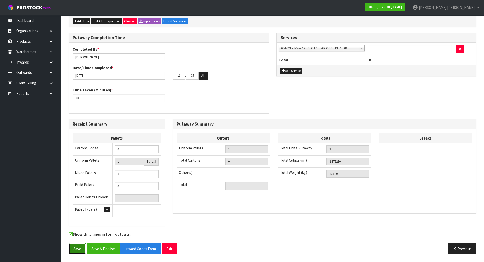
click at [80, 247] on button "Save" at bounding box center [77, 248] width 17 height 11
click at [100, 246] on button "Save & Finalise" at bounding box center [103, 248] width 33 height 11
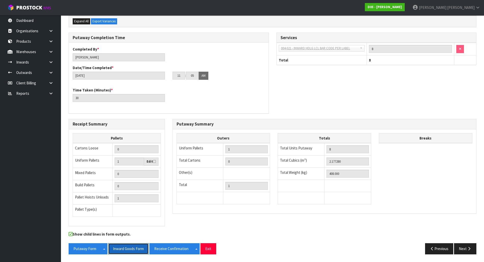
click at [120, 247] on button "Inward Goods Form" at bounding box center [128, 248] width 40 height 11
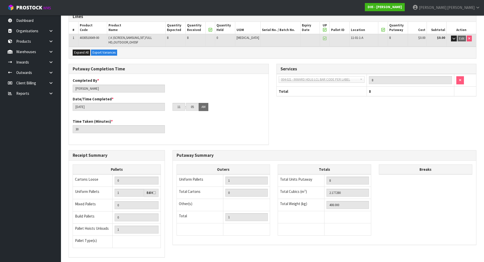
scroll to position [0, 0]
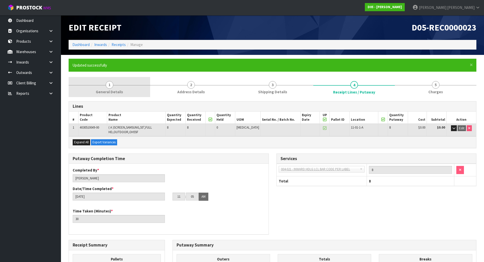
click at [99, 88] on link "1 General Details" at bounding box center [110, 87] width 82 height 20
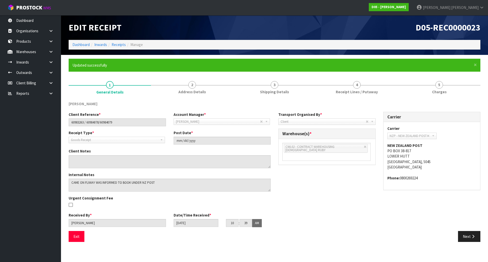
click at [306, 190] on div "Client Reference * 60983263 / 60984078/60984079 Account Manager * Zubair Moolla…" at bounding box center [274, 171] width 419 height 119
click at [42, 16] on link "Dashboard" at bounding box center [30, 20] width 61 height 10
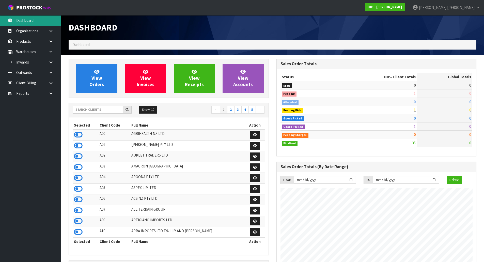
scroll to position [412, 207]
click at [98, 107] on input "text" at bounding box center [98, 110] width 50 height 8
type input "AC SOLAR"
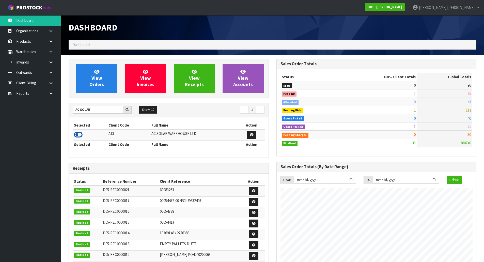
click at [82, 133] on icon at bounding box center [78, 135] width 9 height 8
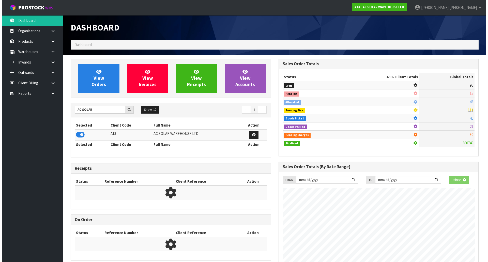
scroll to position [401, 207]
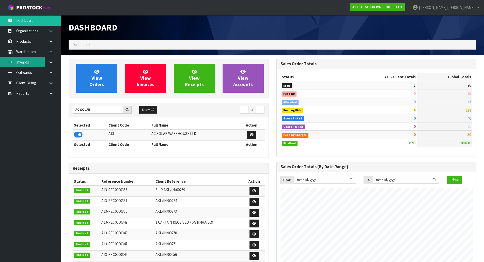
click at [26, 61] on link "Inwards" at bounding box center [30, 62] width 61 height 10
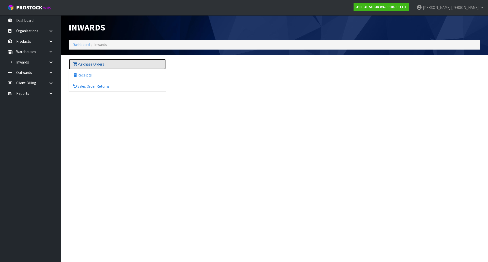
click at [82, 62] on link "Purchase Orders" at bounding box center [117, 64] width 97 height 10
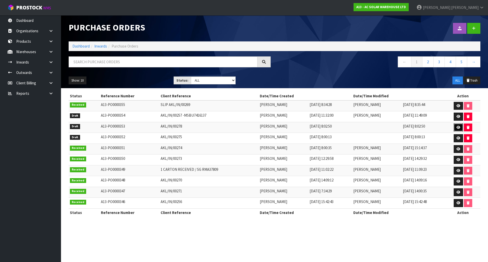
click at [456, 128] on icon at bounding box center [458, 127] width 4 height 3
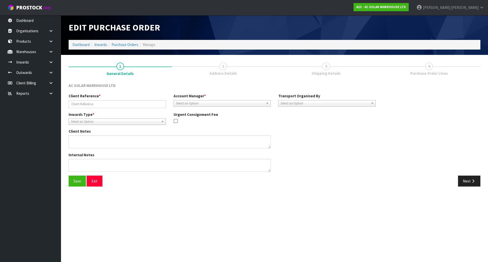
type input "AKL/IN/00278"
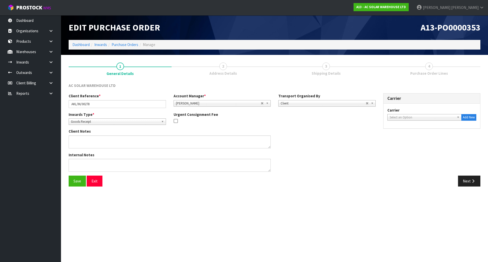
click at [323, 72] on span "Shipping Details" at bounding box center [325, 73] width 29 height 5
click at [473, 181] on icon "button" at bounding box center [472, 181] width 5 height 4
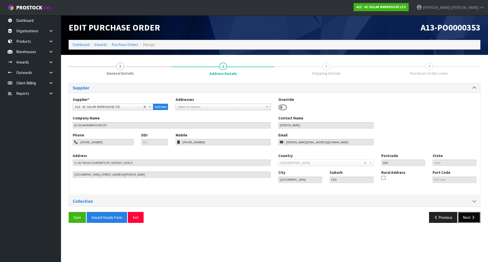
click at [462, 215] on button "Next" at bounding box center [469, 217] width 22 height 11
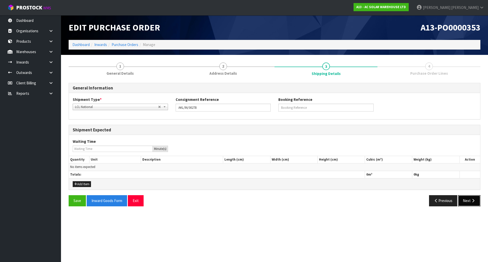
click at [470, 206] on button "Next" at bounding box center [469, 200] width 22 height 11
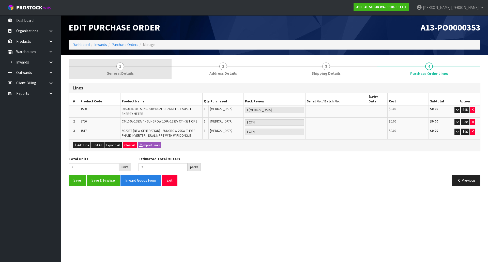
click at [126, 70] on link "1 General Details" at bounding box center [120, 69] width 103 height 20
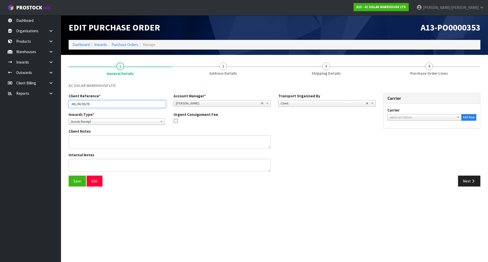
drag, startPoint x: 104, startPoint y: 104, endPoint x: 46, endPoint y: 102, distance: 58.2
click at [46, 102] on body "Toggle navigation ProStock WMS A13 - AC SOLAR WAREHOUSE LTD [PERSON_NAME] Logou…" at bounding box center [244, 131] width 488 height 262
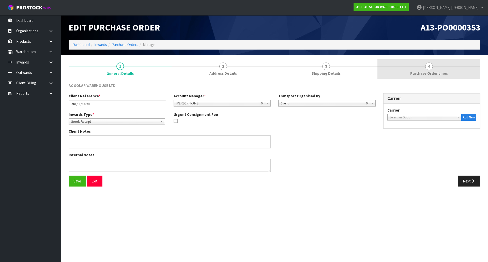
click at [408, 70] on link "4 Purchase Order Lines" at bounding box center [428, 69] width 103 height 20
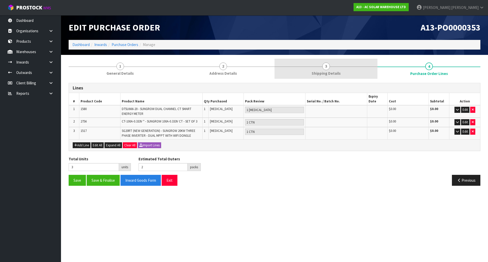
drag, startPoint x: 338, startPoint y: 73, endPoint x: 333, endPoint y: 74, distance: 5.1
click at [338, 73] on span "Shipping Details" at bounding box center [325, 73] width 29 height 5
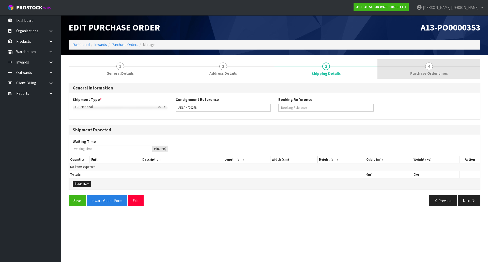
click at [464, 74] on link "4 Purchase Order Lines" at bounding box center [428, 69] width 103 height 20
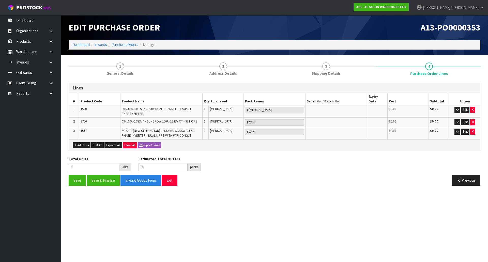
click at [133, 55] on section "1 General Details 2 Address Details 3 Shipping Details 4 Purchase Order Lines L…" at bounding box center [274, 124] width 427 height 139
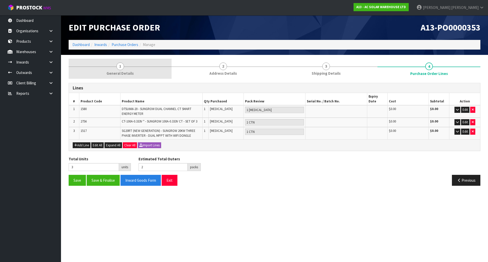
click at [133, 62] on link "1 General Details" at bounding box center [120, 69] width 103 height 20
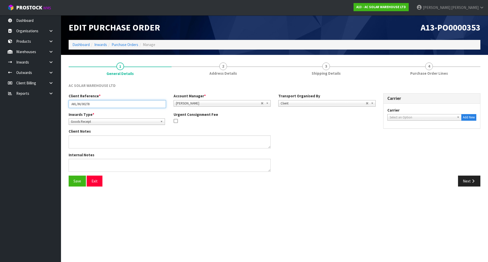
drag, startPoint x: -71, startPoint y: 106, endPoint x: -103, endPoint y: 105, distance: 32.0
click at [0, 105] on html "Toggle navigation ProStock WMS A13 - AC SOLAR WAREHOUSE LTD [PERSON_NAME] Logou…" at bounding box center [244, 131] width 488 height 262
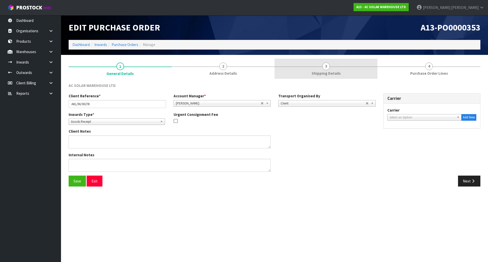
click at [323, 72] on span "Shipping Details" at bounding box center [325, 73] width 29 height 5
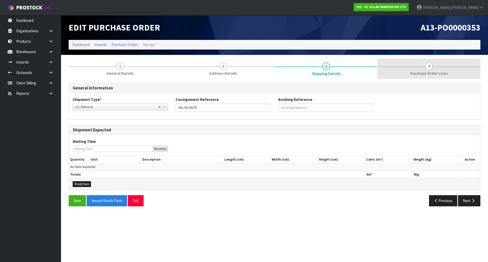
click at [407, 72] on link "4 Purchase Order Lines" at bounding box center [428, 69] width 103 height 20
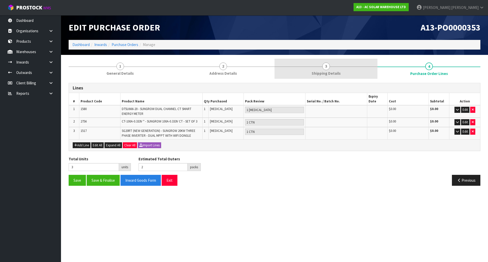
click at [323, 64] on span "3" at bounding box center [326, 66] width 8 height 8
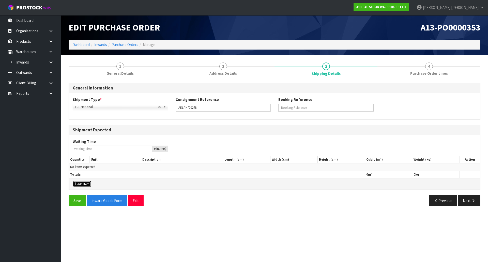
click at [74, 184] on button "Add Item" at bounding box center [82, 184] width 18 height 6
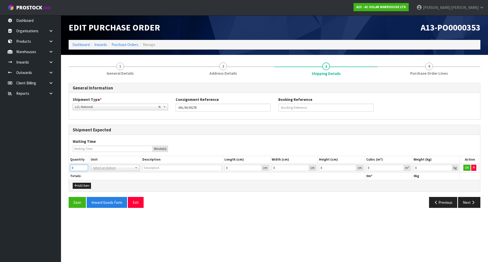
drag, startPoint x: 79, startPoint y: 166, endPoint x: 31, endPoint y: 166, distance: 47.7
click at [31, 166] on body "Toggle navigation ProStock WMS A13 - AC SOLAR WAREHOUSE LTD [PERSON_NAME] Logou…" at bounding box center [244, 131] width 488 height 262
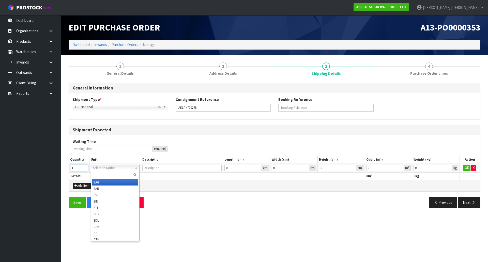
type input "1"
click at [128, 172] on input "text" at bounding box center [115, 175] width 46 height 6
type input "plt"
drag, startPoint x: 115, startPoint y: 181, endPoint x: 150, endPoint y: 178, distance: 35.2
type input "PALLET"
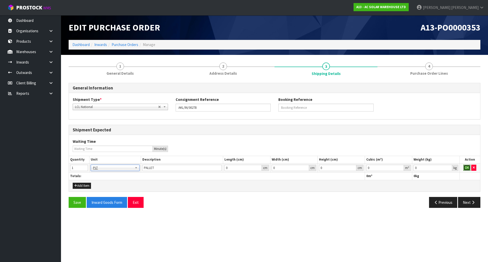
click at [465, 169] on button "OK" at bounding box center [466, 168] width 7 height 6
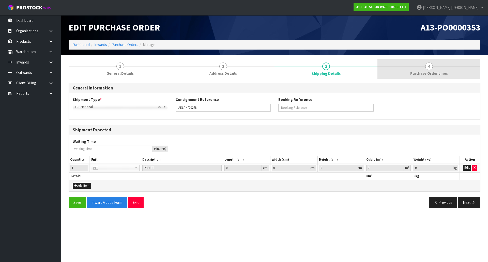
click at [407, 67] on link "4 Purchase Order Lines" at bounding box center [428, 69] width 103 height 20
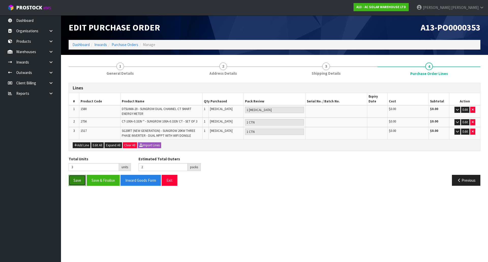
click at [76, 178] on button "Save" at bounding box center [77, 180] width 17 height 11
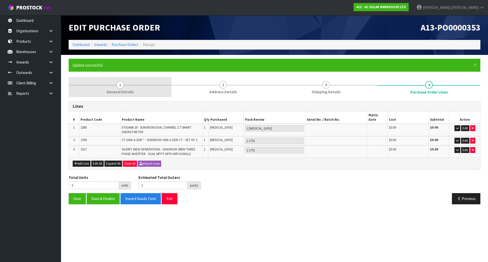
click at [112, 87] on link "1 General Details" at bounding box center [120, 87] width 103 height 20
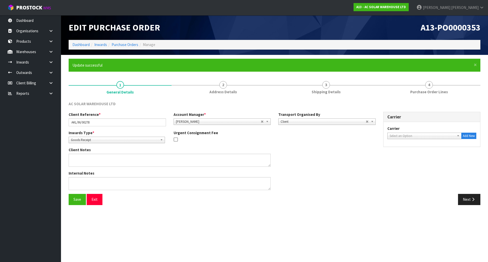
click at [416, 134] on span "Select an Option" at bounding box center [421, 136] width 65 height 6
type input "dail"
click at [423, 150] on li "DAIFREAKL - DAIL Y FREIGHT" at bounding box center [424, 150] width 72 height 6
click at [327, 186] on div "Internal Notes" at bounding box center [222, 181] width 314 height 23
click at [75, 195] on button "Save" at bounding box center [77, 199] width 17 height 11
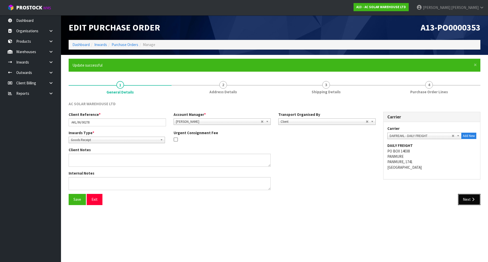
click at [471, 194] on button "Next" at bounding box center [469, 199] width 22 height 11
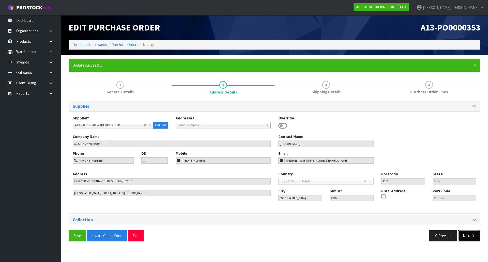
click at [475, 238] on button "Next" at bounding box center [469, 235] width 22 height 11
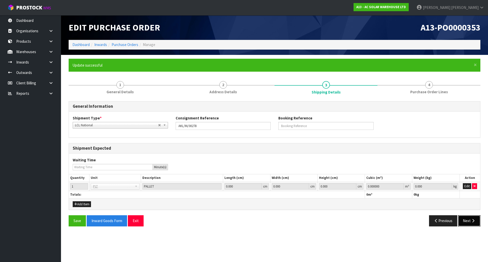
click at [471, 221] on icon "button" at bounding box center [472, 221] width 5 height 4
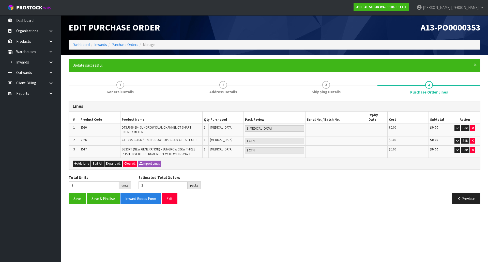
click at [241, 183] on div "Total Units 3 units Estimated Total Outers 2 packs Estimated Total Pallets 0 pa…" at bounding box center [274, 184] width 419 height 19
click at [101, 193] on button "Save & Finalise" at bounding box center [103, 198] width 33 height 11
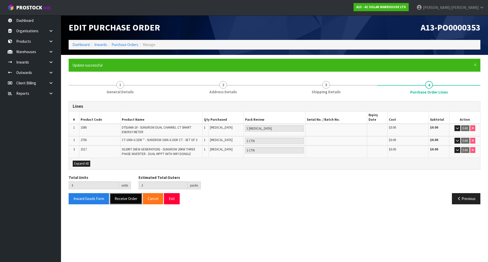
click at [121, 196] on button "Receive Order" at bounding box center [126, 198] width 32 height 11
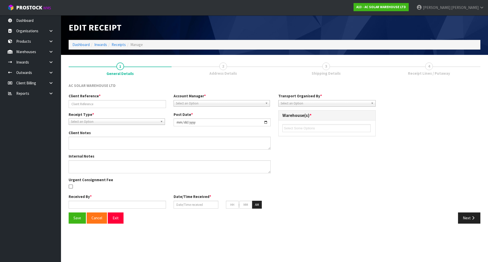
type input "AKL/IN/00278"
type input "[DATE]"
type input "[PERSON_NAME]"
type input "[DATE]"
type input "11"
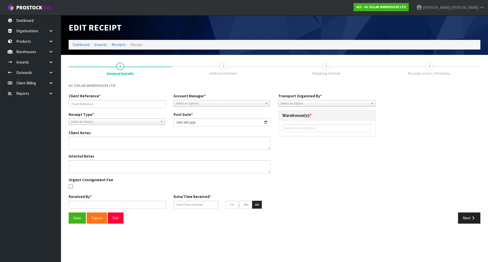
type input "29"
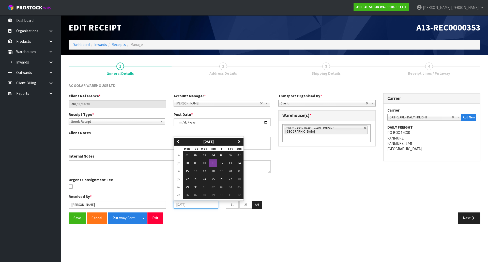
drag, startPoint x: 194, startPoint y: 204, endPoint x: 152, endPoint y: 200, distance: 41.9
click at [152, 200] on div "Received By * Michael Drugan Date/Time Received * 11/09/2025 previous September…" at bounding box center [169, 203] width 209 height 19
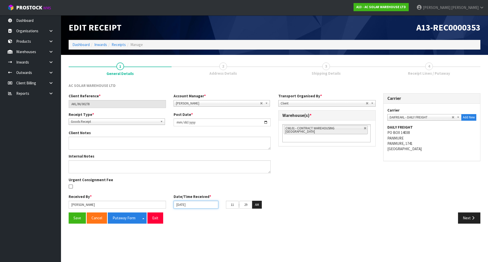
click at [207, 207] on input "[DATE]" at bounding box center [195, 205] width 45 height 8
click at [199, 219] on div "Save Cancel Putaway Form Split button! CSV FORMAT Exit" at bounding box center [169, 217] width 209 height 11
click at [194, 199] on label "Date/Time Received *" at bounding box center [192, 196] width 38 height 5
click at [195, 203] on input "[DATE]" at bounding box center [195, 205] width 45 height 8
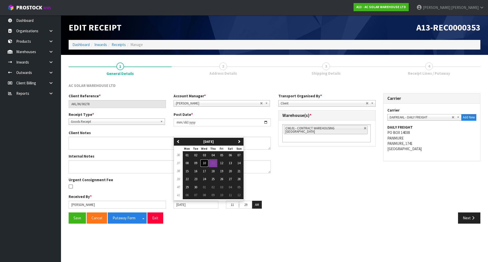
click at [205, 165] on span "10" at bounding box center [204, 163] width 3 height 4
type input "[DATE]"
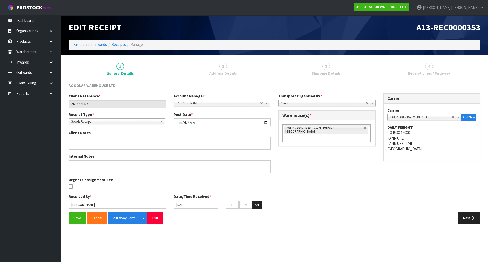
click at [288, 187] on div "Client Reference * AKL/IN/00278 Account Manager * [PERSON_NAME] [PERSON_NAME] […" at bounding box center [274, 152] width 419 height 119
click at [363, 129] on link at bounding box center [364, 128] width 3 height 3
type input "Select Some Options"
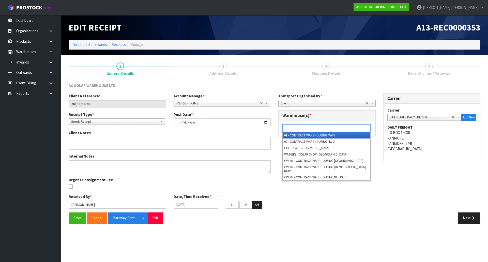
click at [353, 128] on ul at bounding box center [326, 128] width 88 height 8
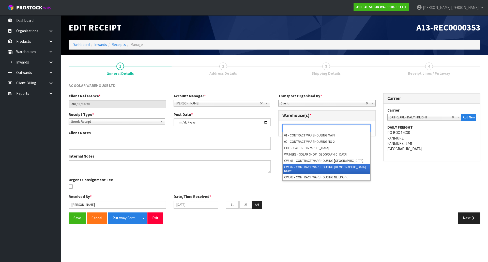
click at [325, 166] on li "CWL02 - CONTRACT WAREHOUSING [DEMOGRAPHIC_DATA] RUBY" at bounding box center [326, 169] width 88 height 10
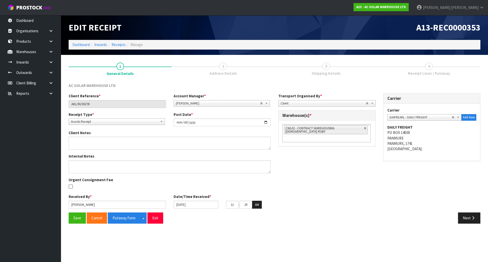
click at [345, 171] on div "Client Reference * AKL/IN/00278 Account Manager * [PERSON_NAME] [PERSON_NAME] […" at bounding box center [274, 152] width 419 height 119
click at [73, 220] on button "Save" at bounding box center [77, 217] width 17 height 11
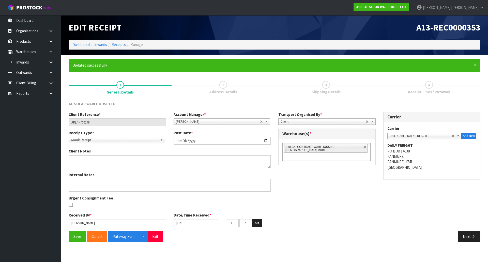
drag, startPoint x: 303, startPoint y: 193, endPoint x: 306, endPoint y: 191, distance: 3.7
click at [304, 192] on div "Client Reference * AKL/IN/00278 Account Manager * [PERSON_NAME] [PERSON_NAME] […" at bounding box center [274, 171] width 419 height 119
click at [469, 236] on button "Next" at bounding box center [469, 236] width 22 height 11
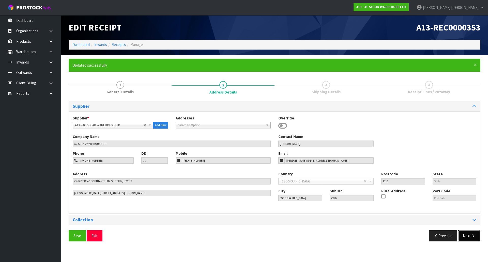
click at [469, 236] on button "Next" at bounding box center [469, 235] width 22 height 11
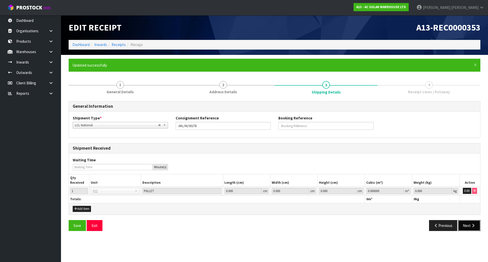
click at [463, 225] on button "Next" at bounding box center [469, 225] width 22 height 11
click at [466, 185] on th "Action" at bounding box center [469, 180] width 21 height 12
click at [465, 189] on button "Edit" at bounding box center [466, 191] width 8 height 6
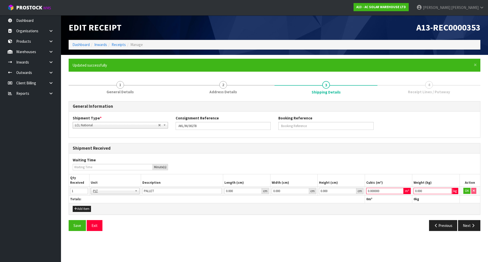
drag, startPoint x: 428, startPoint y: 191, endPoint x: 300, endPoint y: 180, distance: 129.3
click at [300, 180] on table "Qty Received Unit Description Length (cm) Width (cm) Height (cm) Cubic (m³) Wei…" at bounding box center [274, 188] width 411 height 28
drag, startPoint x: 427, startPoint y: 191, endPoint x: 364, endPoint y: 191, distance: 63.5
click at [364, 191] on tr "1 BAG BAR BSK BIN BTL BOX BDL CAB CGE CTN CSE COI CRA CRT CBE CYL DRM JAR MTR P…" at bounding box center [274, 190] width 411 height 9
type input "1"
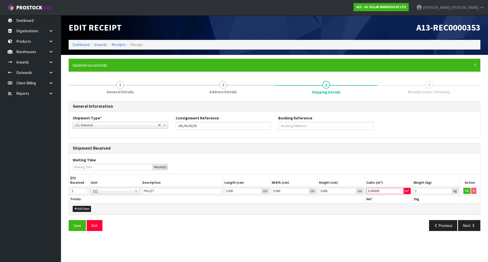
drag, startPoint x: 388, startPoint y: 192, endPoint x: 407, endPoint y: 189, distance: 18.2
click at [290, 190] on tr "1 BAG BAR BSK BIN BTL BOX BDL CAB CGE CTN CSE COI CRA CRT CBE CYL DRM JAR MTR P…" at bounding box center [274, 190] width 411 height 9
type input "1"
click at [466, 191] on button "OK" at bounding box center [466, 191] width 7 height 6
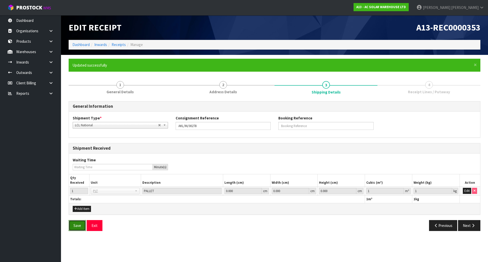
click at [75, 225] on button "Save" at bounding box center [77, 225] width 17 height 11
click at [466, 224] on button "Next" at bounding box center [469, 225] width 22 height 11
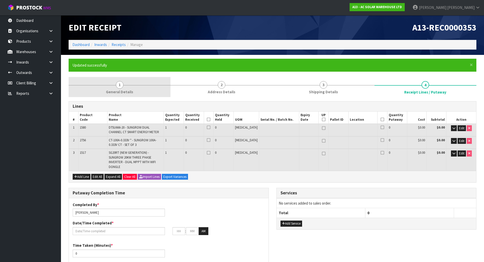
click at [141, 93] on link "1 General Details" at bounding box center [120, 87] width 102 height 20
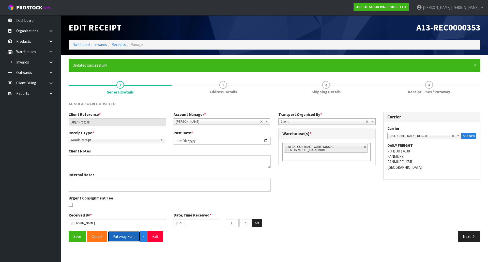
click at [113, 235] on button "Putaway Form" at bounding box center [124, 236] width 33 height 11
click at [332, 212] on div "Client Reference * AKL/IN/00278 Account Manager * [PERSON_NAME] [PERSON_NAME] […" at bounding box center [274, 171] width 419 height 119
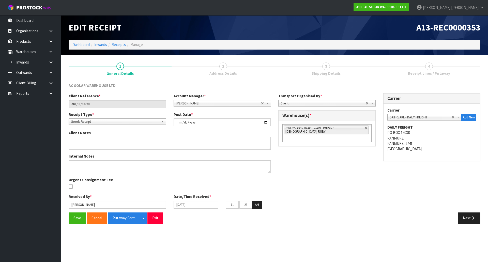
drag, startPoint x: 377, startPoint y: 176, endPoint x: 440, endPoint y: 180, distance: 63.6
click at [377, 177] on div "Client Reference * AKL/IN/00278 Account Manager * [PERSON_NAME] [PERSON_NAME] […" at bounding box center [274, 152] width 419 height 119
click at [464, 217] on button "Next" at bounding box center [469, 217] width 22 height 11
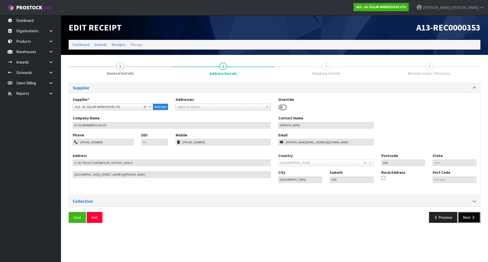
click at [464, 216] on button "Next" at bounding box center [469, 217] width 22 height 11
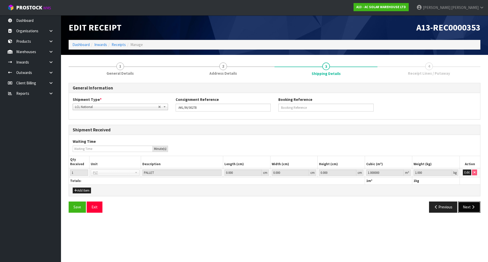
click at [472, 205] on icon "button" at bounding box center [472, 207] width 5 height 4
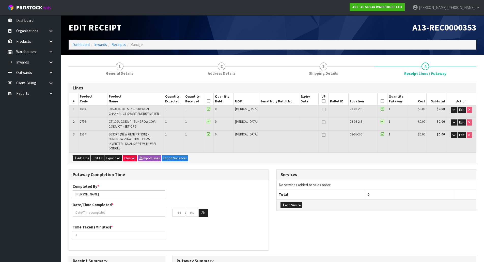
click at [271, 163] on div "Lines # Product Code Product Name Quantity Expected Quantity Received Quantity …" at bounding box center [273, 239] width 408 height 312
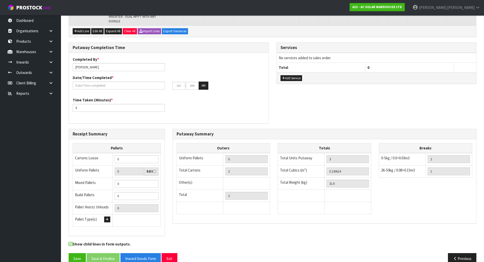
scroll to position [76, 0]
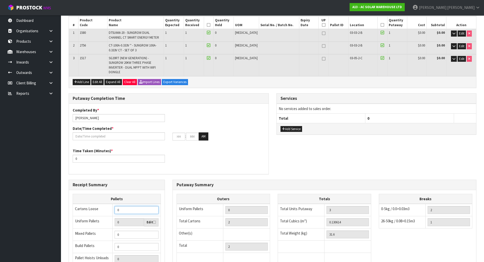
drag, startPoint x: 135, startPoint y: 203, endPoint x: 59, endPoint y: 203, distance: 75.7
click at [61, 203] on section "1 General Details 2 Address Details 3 Shipping Details 4 Receipt Lines / Putawa…" at bounding box center [272, 151] width 423 height 344
type input "3"
click at [207, 155] on div "Time Taken (Minutes) * 0" at bounding box center [169, 157] width 200 height 18
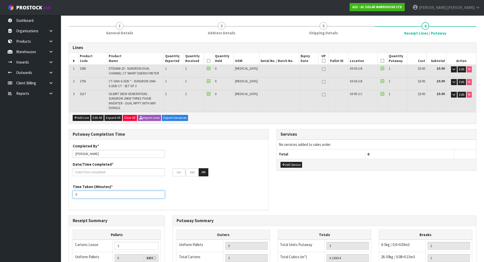
scroll to position [102, 0]
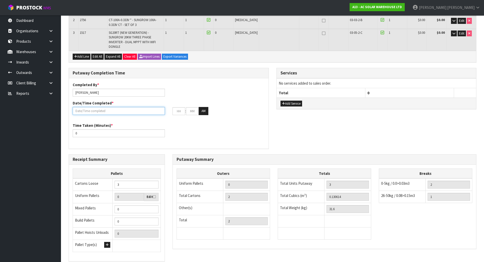
click at [135, 107] on input "text" at bounding box center [119, 111] width 92 height 8
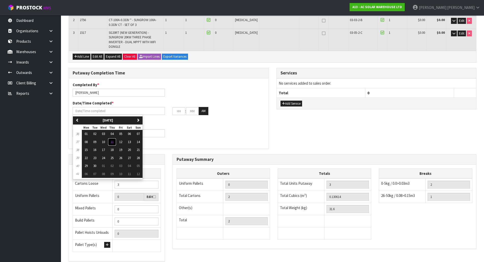
click at [113, 140] on span "11" at bounding box center [111, 142] width 3 height 4
type input "[DATE]"
type input "12"
type input "00"
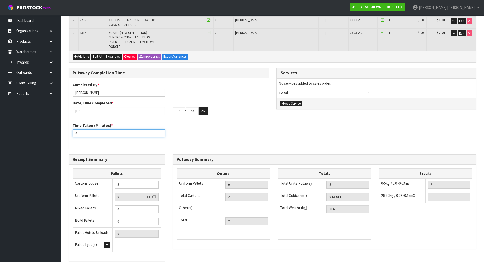
click at [195, 129] on div "Time Taken (Minutes) * 0" at bounding box center [169, 132] width 200 height 18
click at [270, 122] on div "Putaway Completion Time Completed By * [PERSON_NAME] Date/Time Completed * [DAT…" at bounding box center [169, 111] width 208 height 86
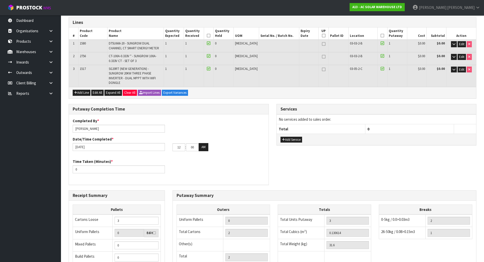
scroll to position [76, 0]
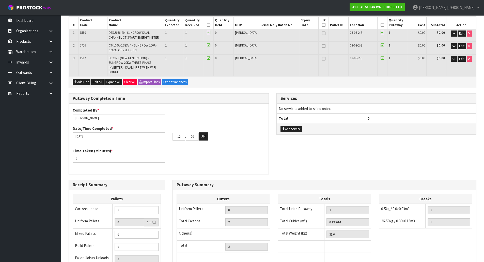
click at [272, 108] on div "Putaway Completion Time Completed By * [PERSON_NAME] Date/Time Completed * [DAT…" at bounding box center [169, 136] width 208 height 86
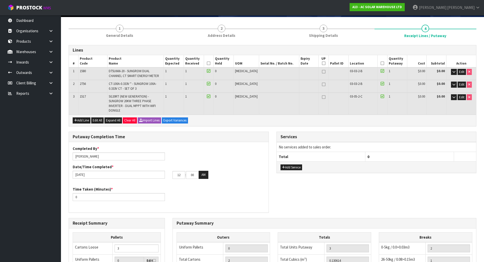
scroll to position [25, 0]
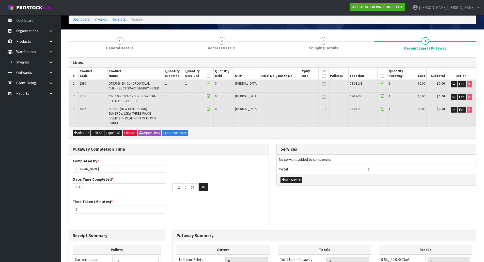
click at [210, 76] on icon at bounding box center [209, 76] width 4 height 0
click at [380, 76] on icon at bounding box center [382, 76] width 4 height 0
click at [272, 144] on div "Putaway Completion Time Completed By * [PERSON_NAME] Date/Time Completed * [DAT…" at bounding box center [169, 187] width 208 height 86
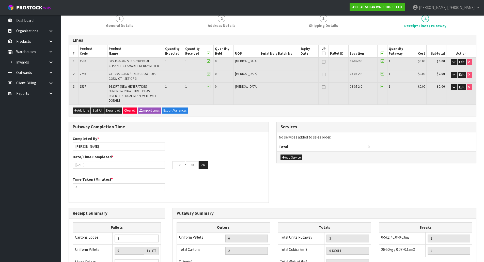
scroll to position [127, 0]
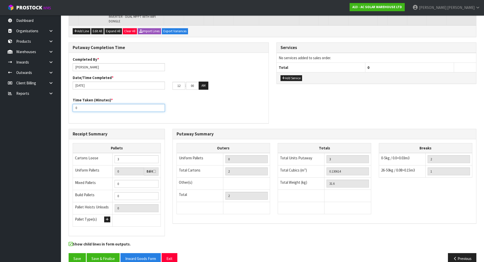
drag, startPoint x: 110, startPoint y: 104, endPoint x: 4, endPoint y: 100, distance: 106.0
click at [4, 100] on body "Toggle navigation ProStock WMS A13 - AC SOLAR WAREHOUSE LTD [PERSON_NAME] Logou…" at bounding box center [242, 4] width 484 height 262
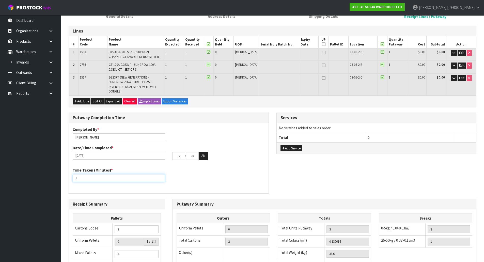
scroll to position [51, 0]
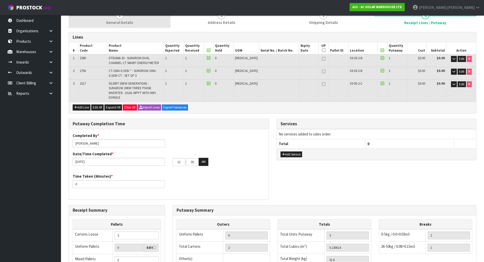
click at [126, 24] on span "General Details" at bounding box center [119, 22] width 27 height 5
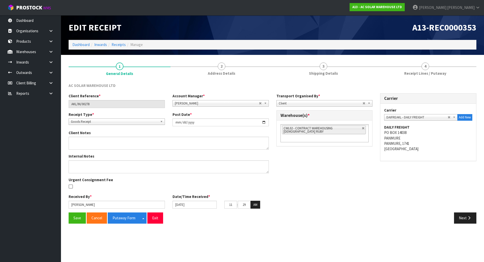
scroll to position [0, 0]
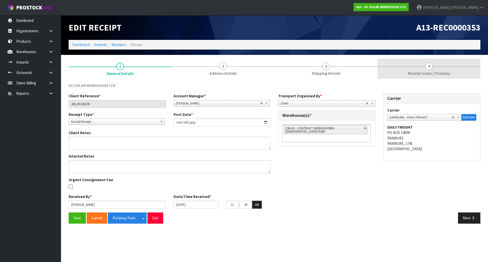
click at [425, 69] on link "4 Receipt Lines / Putaway" at bounding box center [428, 69] width 103 height 20
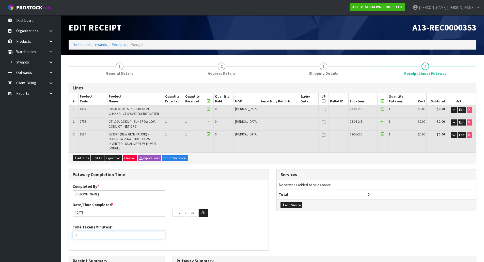
drag, startPoint x: 118, startPoint y: 233, endPoint x: 68, endPoint y: 232, distance: 50.0
click at [68, 232] on div "Putaway Completion Time Completed By * [PERSON_NAME] Date/Time Completed * [DAT…" at bounding box center [169, 212] width 208 height 86
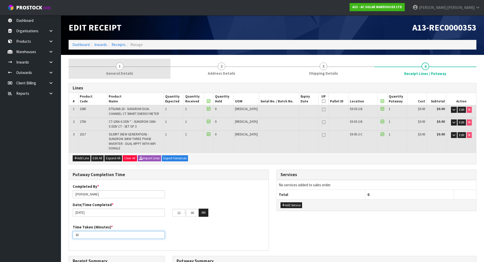
type input "30"
click at [126, 72] on span "General Details" at bounding box center [119, 73] width 27 height 5
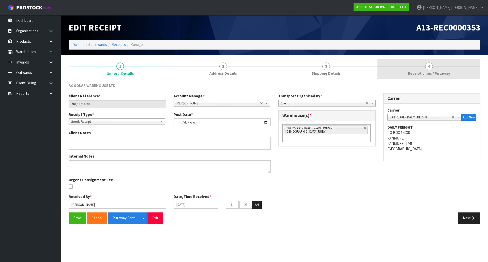
click at [391, 71] on link "4 Receipt Lines / Putaway" at bounding box center [428, 69] width 103 height 20
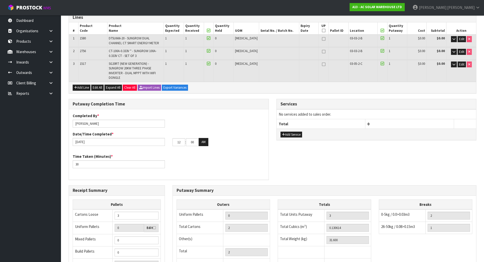
scroll to position [76, 0]
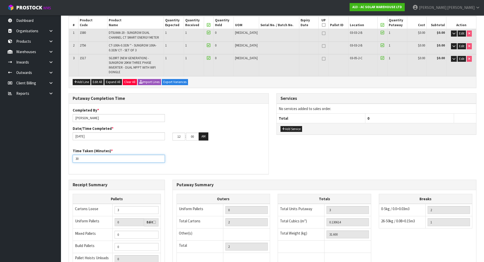
drag, startPoint x: 109, startPoint y: 153, endPoint x: 65, endPoint y: 154, distance: 44.5
click at [65, 154] on div "Putaway Completion Time Completed By * [PERSON_NAME] Date/Time Completed * [DAT…" at bounding box center [169, 136] width 208 height 86
type input "20"
click at [170, 153] on div "Time Taken (Minutes) * 20" at bounding box center [169, 157] width 200 height 18
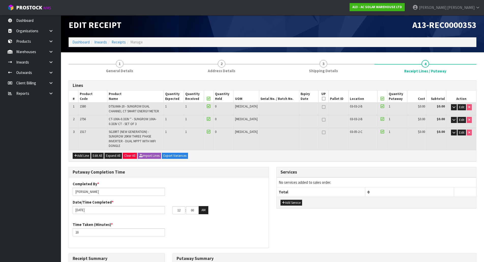
scroll to position [0, 0]
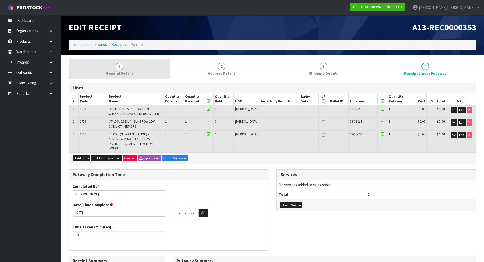
click at [106, 74] on link "1 General Details" at bounding box center [120, 69] width 102 height 20
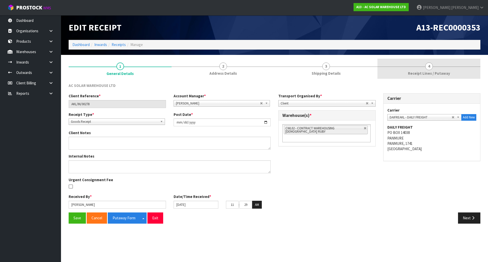
click at [415, 70] on link "4 Receipt Lines / Putaway" at bounding box center [428, 69] width 103 height 20
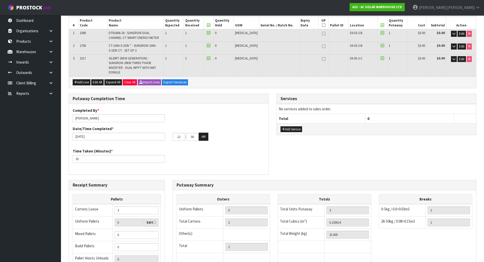
scroll to position [76, 0]
click at [170, 150] on div "Time Taken (Minutes) * 20" at bounding box center [169, 157] width 200 height 18
drag, startPoint x: 183, startPoint y: 133, endPoint x: 170, endPoint y: 133, distance: 13.2
click at [171, 133] on div "12 : 00 : 00 AM" at bounding box center [219, 136] width 100 height 8
type input "11"
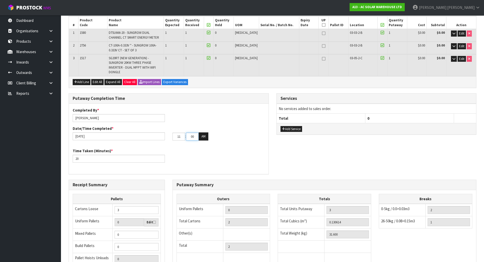
drag, startPoint x: 196, startPoint y: 132, endPoint x: 181, endPoint y: 132, distance: 14.7
click at [182, 132] on tr "11 : 00 : 00 AM" at bounding box center [190, 136] width 36 height 8
click at [188, 133] on input "51" at bounding box center [192, 137] width 13 height 8
drag, startPoint x: 196, startPoint y: 133, endPoint x: 183, endPoint y: 132, distance: 13.5
click at [183, 132] on tr "11 : 25 : 00 AM" at bounding box center [190, 136] width 36 height 8
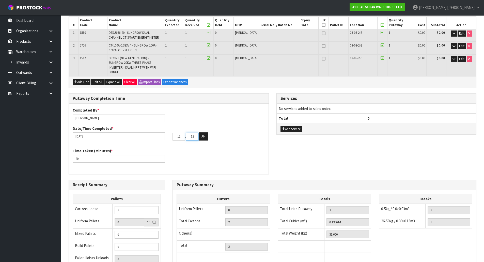
type input "52"
click at [194, 148] on div "Time Taken (Minutes) * 20" at bounding box center [169, 157] width 200 height 18
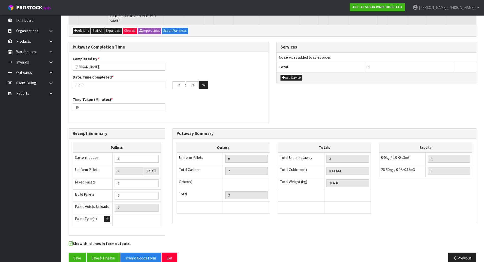
scroll to position [132, 0]
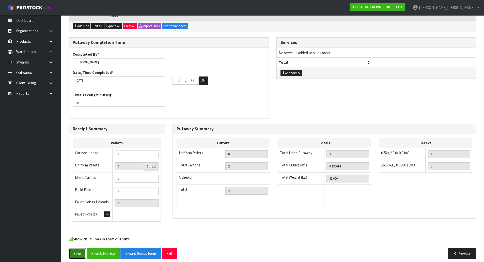
click at [76, 248] on button "Save" at bounding box center [77, 253] width 17 height 11
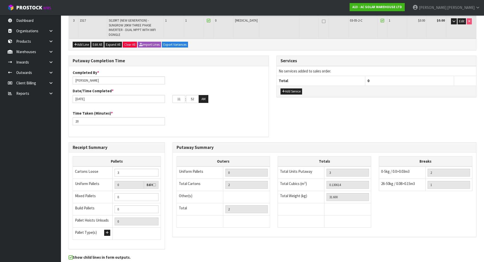
scroll to position [0, 0]
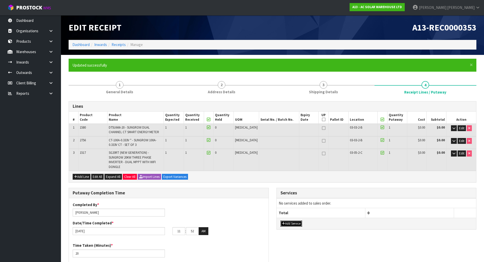
click at [283, 220] on button "Add Service" at bounding box center [291, 223] width 22 height 6
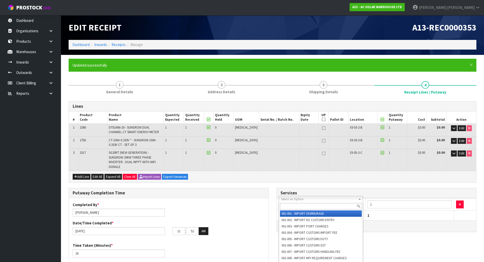
click at [301, 204] on input "text" at bounding box center [321, 206] width 82 height 6
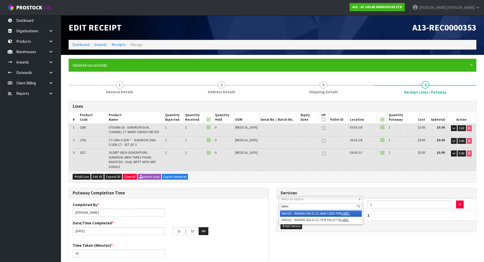
type input "label"
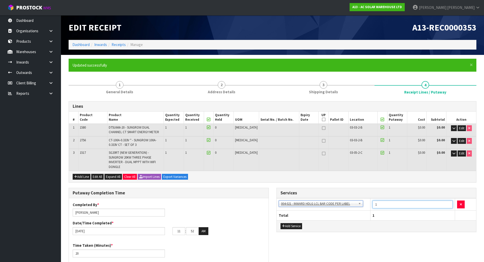
drag, startPoint x: 382, startPoint y: 200, endPoint x: 345, endPoint y: 201, distance: 36.6
click at [345, 201] on tr "001-001 - IMPORT DEMMURAGE 001-002 - IMPORT NZ CUSTOMS ENTRY 001-003 - IMPORT P…" at bounding box center [377, 204] width 200 height 12
type input "3"
click at [353, 237] on div "Putaway Completion Time Completed By * [PERSON_NAME] Date/Time Completed * [DAT…" at bounding box center [272, 231] width 415 height 86
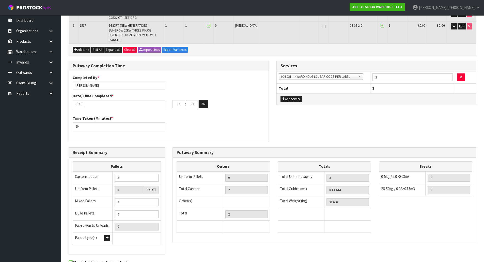
scroll to position [151, 0]
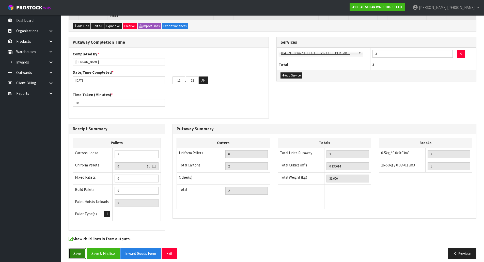
click at [72, 248] on button "Save" at bounding box center [77, 253] width 17 height 11
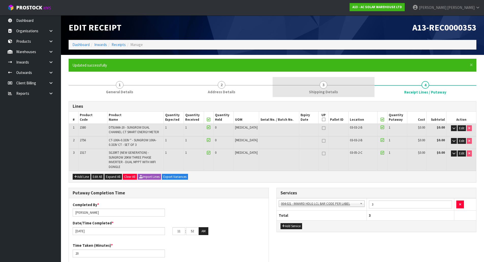
click at [329, 90] on span "Shipping Details" at bounding box center [323, 91] width 29 height 5
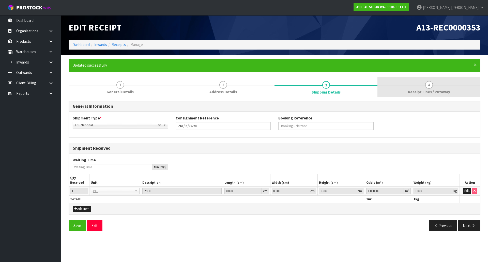
click at [418, 83] on link "4 Receipt Lines / Putaway" at bounding box center [428, 87] width 103 height 20
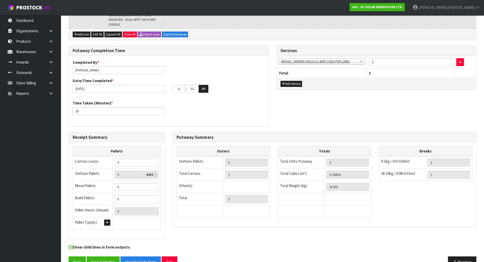
scroll to position [151, 0]
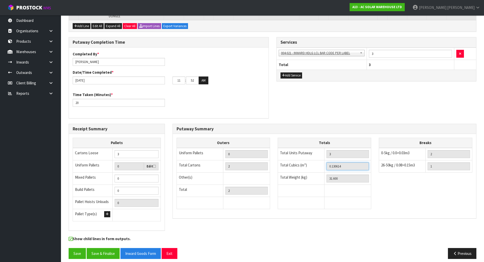
drag, startPoint x: 315, startPoint y: 157, endPoint x: 270, endPoint y: 149, distance: 45.6
click at [270, 149] on div "Outers Uniform Pallets 0 Total Cartons 2 Other(s) Bag x 0 Bar x 0 Basket x 0 Bi…" at bounding box center [324, 176] width 303 height 76
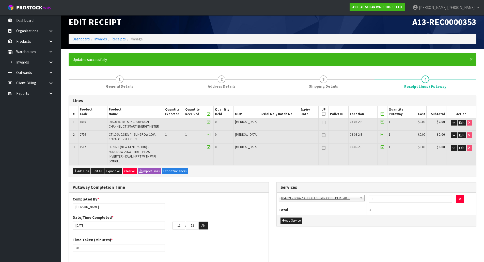
scroll to position [0, 0]
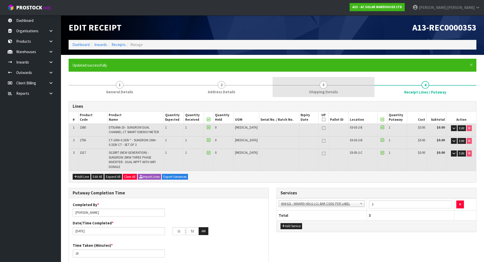
click at [330, 92] on span "Shipping Details" at bounding box center [323, 91] width 29 height 5
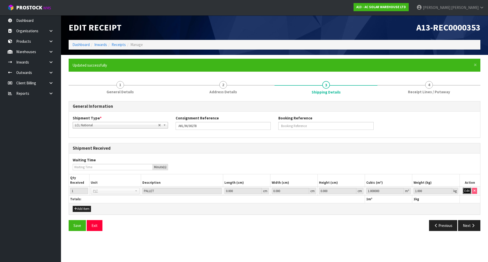
click at [467, 191] on button "Edit" at bounding box center [466, 191] width 8 height 6
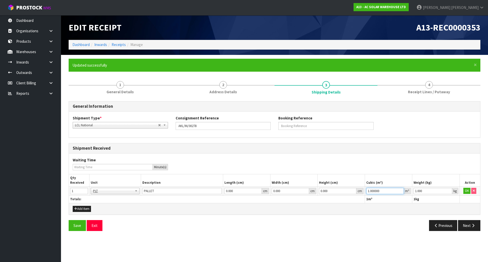
drag, startPoint x: 393, startPoint y: 191, endPoint x: 298, endPoint y: 174, distance: 97.0
click at [307, 177] on table "Qty Received Unit Description Length (cm) Width (cm) Height (cm) Cubic (m³) Wei…" at bounding box center [274, 188] width 411 height 28
paste input "0.130614"
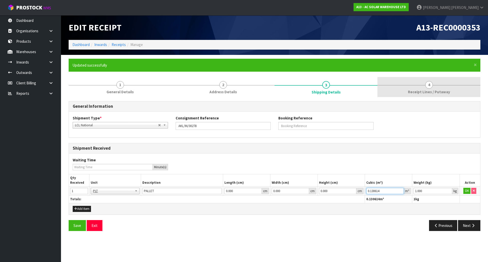
type input "0.130614"
click at [421, 95] on link "4 Receipt Lines / Putaway" at bounding box center [428, 87] width 103 height 20
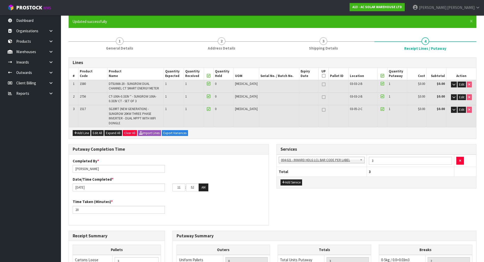
scroll to position [151, 0]
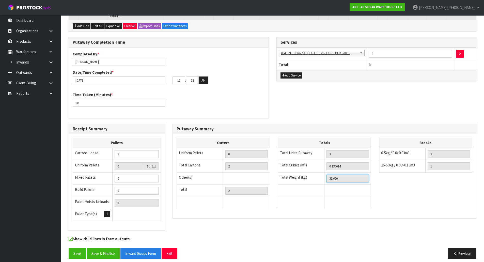
drag, startPoint x: 349, startPoint y: 173, endPoint x: 284, endPoint y: 166, distance: 64.9
click at [284, 166] on tbody "Total Units Putaway 3 Total Cubics (m³) 0.130614 Total Weight (kg) 31.600" at bounding box center [324, 178] width 93 height 61
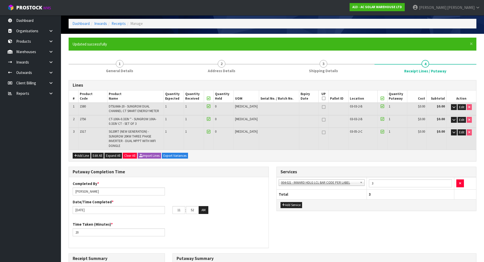
scroll to position [0, 0]
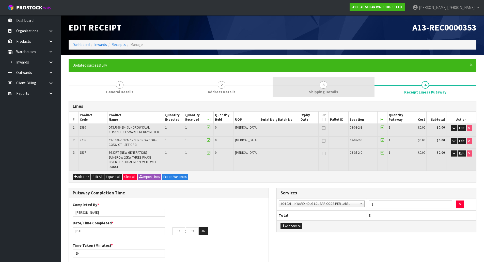
click at [332, 82] on link "3 Shipping Details" at bounding box center [323, 87] width 102 height 20
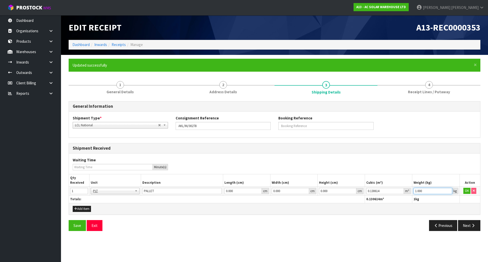
drag, startPoint x: 427, startPoint y: 191, endPoint x: 366, endPoint y: 181, distance: 61.8
click at [366, 181] on table "Qty Received Unit Description Length (cm) Width (cm) Height (cm) Cubic (m³) Wei…" at bounding box center [274, 188] width 411 height 28
paste input "31.6"
type input "31.6"
click at [467, 192] on button "OK" at bounding box center [466, 191] width 7 height 6
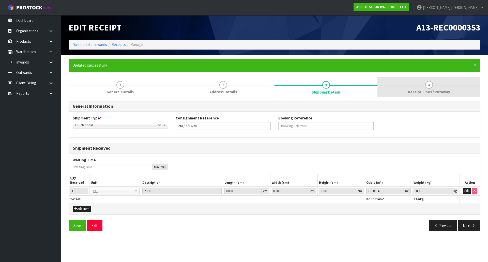
click at [440, 90] on span "Receipt Lines / Putaway" at bounding box center [429, 91] width 42 height 5
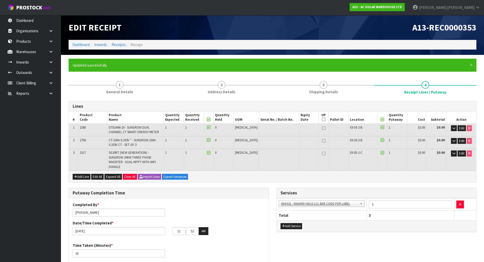
click at [271, 188] on div "Putaway Completion Time Completed By * [PERSON_NAME] Date/Time Completed * [DAT…" at bounding box center [169, 231] width 208 height 86
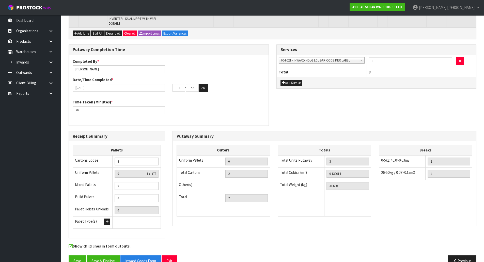
scroll to position [151, 0]
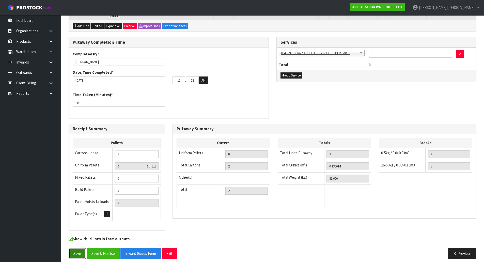
click at [73, 249] on button "Save" at bounding box center [77, 253] width 17 height 11
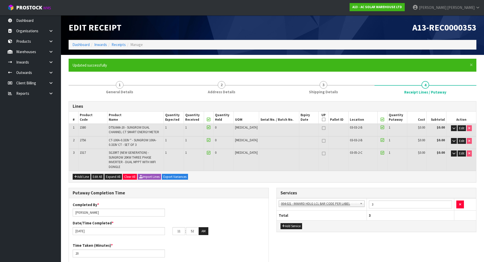
click at [271, 181] on div "Lines # Product Code Product Name Quantity Expected Quantity Received Quantity …" at bounding box center [273, 257] width 408 height 312
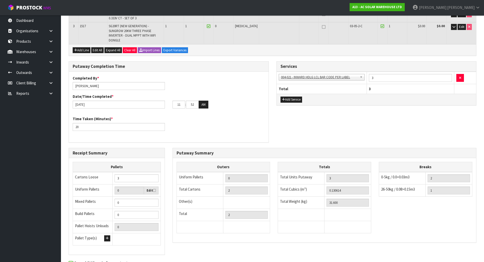
scroll to position [127, 0]
click at [273, 129] on div "Putaway Completion Time Completed By * [PERSON_NAME] Date/Time Completed * [DAT…" at bounding box center [272, 104] width 415 height 86
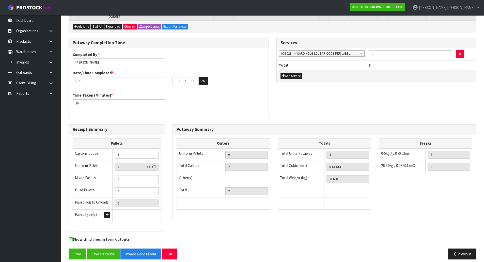
scroll to position [151, 0]
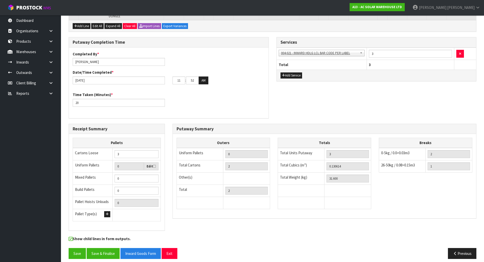
click at [275, 114] on div "Putaway Completion Time Completed By * [PERSON_NAME] Date/Time Completed * [DAT…" at bounding box center [272, 80] width 415 height 86
click at [79, 239] on div "Show child lines in form outputs." at bounding box center [272, 242] width 415 height 12
click at [81, 248] on button "Save" at bounding box center [77, 253] width 17 height 11
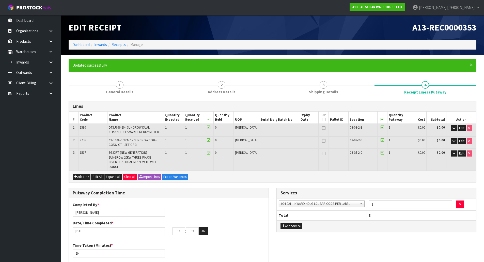
click at [270, 190] on div "Putaway Completion Time Completed By * [PERSON_NAME] Date/Time Completed * [DAT…" at bounding box center [169, 231] width 208 height 86
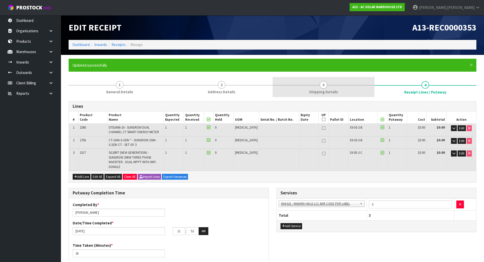
click at [350, 82] on link "3 Shipping Details" at bounding box center [323, 87] width 102 height 20
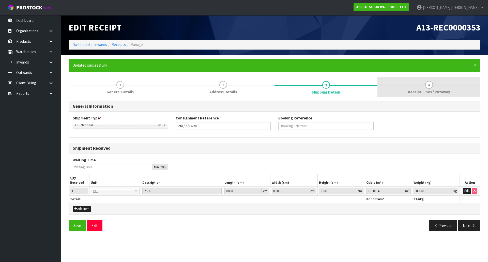
click at [408, 92] on link "4 Receipt Lines / Putaway" at bounding box center [428, 87] width 103 height 20
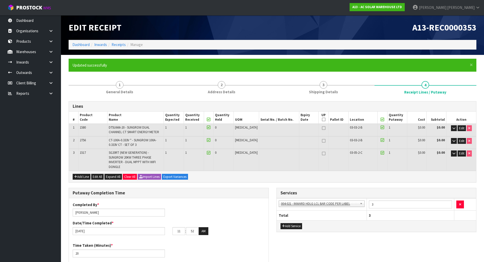
click at [237, 99] on div "Lines # Product Code Product Name Quantity Expected Quantity Received Quantity …" at bounding box center [273, 255] width 408 height 316
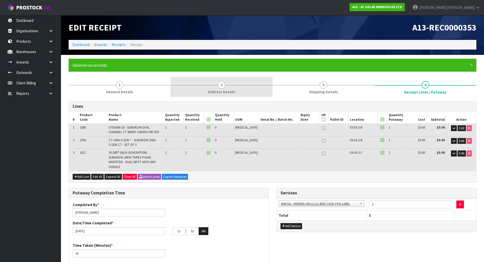
click at [240, 90] on link "2 Address Details" at bounding box center [221, 87] width 102 height 20
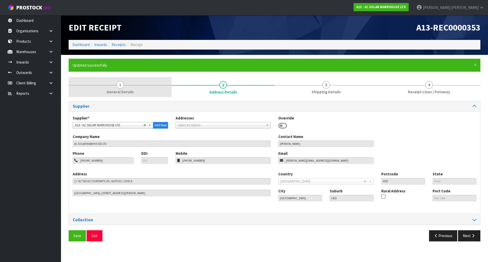
click at [148, 83] on link "1 General Details" at bounding box center [120, 87] width 103 height 20
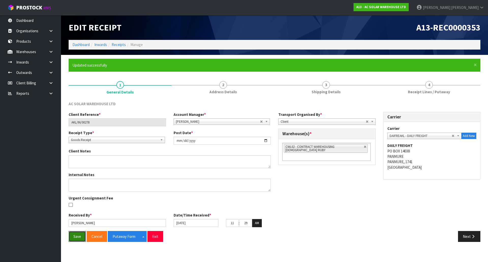
click at [73, 237] on button "Save" at bounding box center [77, 236] width 17 height 11
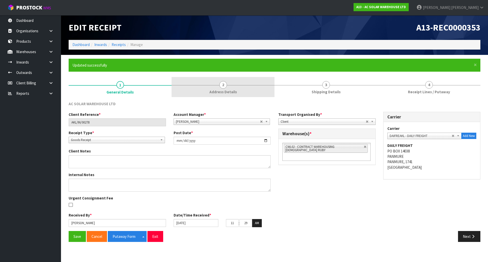
click at [260, 90] on link "2 Address Details" at bounding box center [222, 87] width 103 height 20
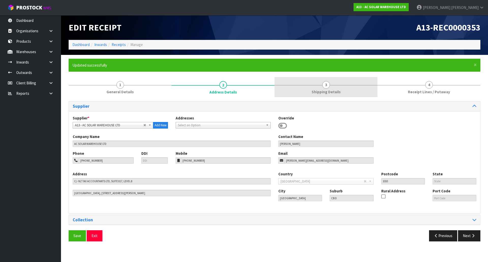
click at [306, 88] on link "3 Shipping Details" at bounding box center [325, 87] width 103 height 20
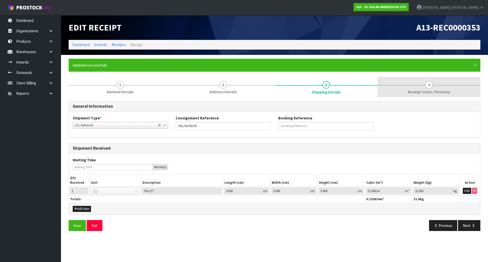
click at [393, 90] on link "4 Receipt Lines / Putaway" at bounding box center [428, 87] width 103 height 20
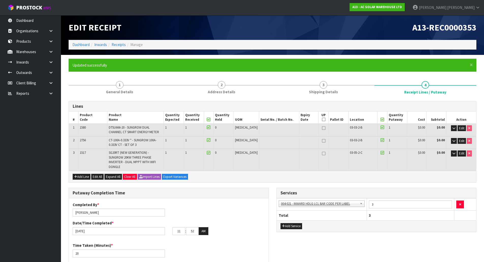
click at [270, 188] on div "Putaway Completion Time Completed By * [PERSON_NAME] Date/Time Completed * [DAT…" at bounding box center [169, 231] width 208 height 86
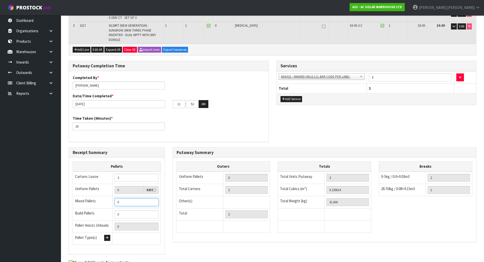
drag, startPoint x: 127, startPoint y: 198, endPoint x: 108, endPoint y: 199, distance: 19.6
click at [108, 199] on tr "Mixed Pallets 0" at bounding box center [117, 202] width 88 height 12
type input "1"
click at [171, 179] on div "Putaway Summary Outers Uniform Pallets 0 Total Cartons 2 Other(s) Bag x 0 Bar x…" at bounding box center [324, 197] width 311 height 100
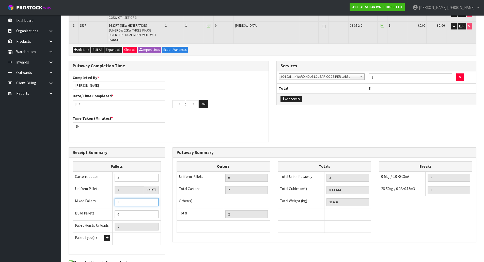
drag, startPoint x: 135, startPoint y: 198, endPoint x: 102, endPoint y: 198, distance: 33.3
click at [102, 198] on tr "Mixed Pallets 1" at bounding box center [117, 202] width 88 height 12
type input "0"
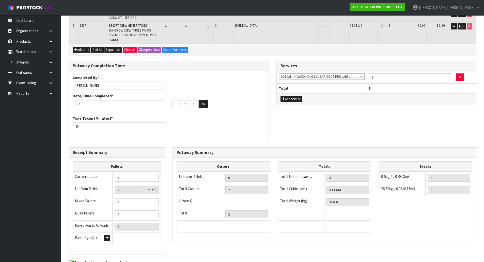
click at [166, 188] on div "Receipt Summary Pallets Cartons Loose 3 Uniform Pallets 0 Edit Mixed Pallets 0 …" at bounding box center [117, 203] width 104 height 112
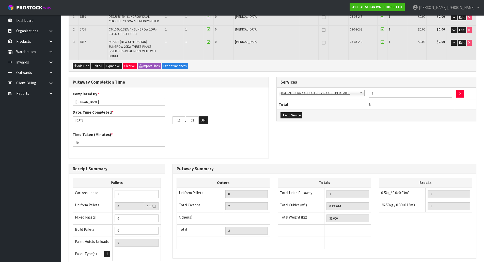
scroll to position [102, 0]
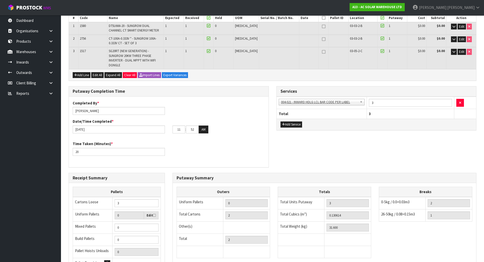
click at [168, 188] on div "Receipt Summary Pallets Cartons Loose 3 Uniform Pallets 0 Edit Mixed Pallets 0 …" at bounding box center [117, 229] width 104 height 112
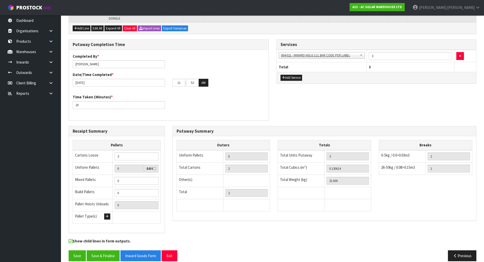
scroll to position [151, 0]
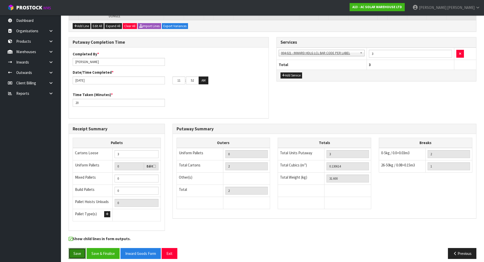
click at [75, 248] on button "Save" at bounding box center [77, 253] width 17 height 11
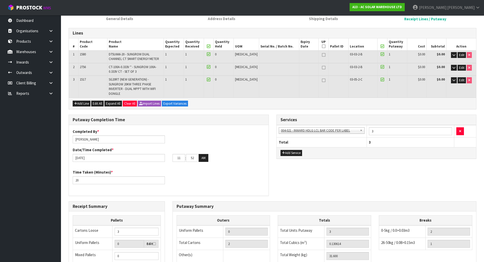
scroll to position [76, 0]
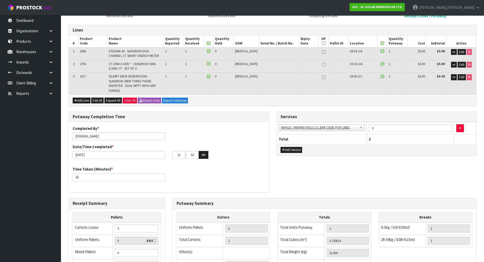
click at [270, 177] on div "Putaway Completion Time Completed By * [PERSON_NAME] Date/Time Completed * [DAT…" at bounding box center [169, 154] width 208 height 86
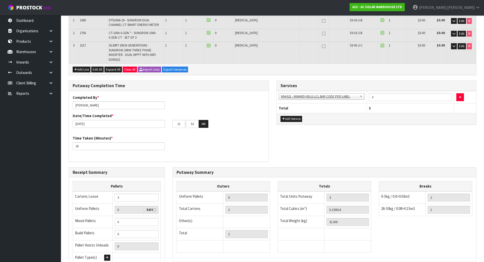
scroll to position [100, 0]
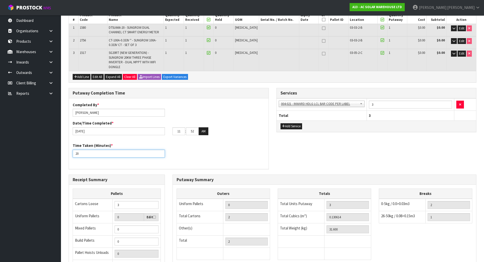
click at [124, 150] on input "20" at bounding box center [119, 154] width 92 height 8
drag, startPoint x: 124, startPoint y: 149, endPoint x: 56, endPoint y: 146, distance: 68.6
click at [56, 146] on body "Toggle navigation ProStock WMS A13 - AC SOLAR WAREHOUSE LTD [PERSON_NAME] Logou…" at bounding box center [242, 31] width 484 height 262
type input "25"
click at [194, 151] on div "Time Taken (Minutes) * 25" at bounding box center [169, 152] width 200 height 18
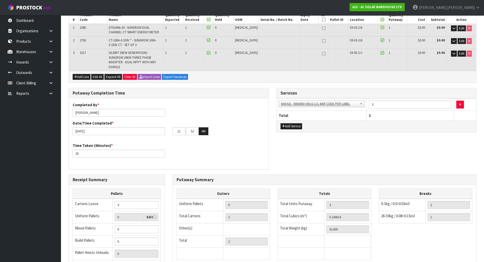
scroll to position [151, 0]
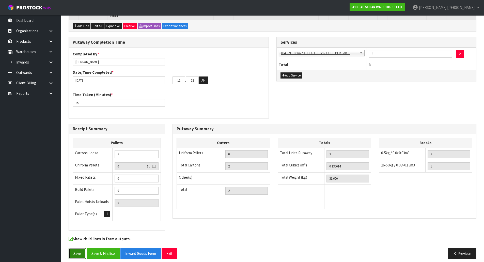
click at [72, 248] on button "Save" at bounding box center [77, 253] width 17 height 11
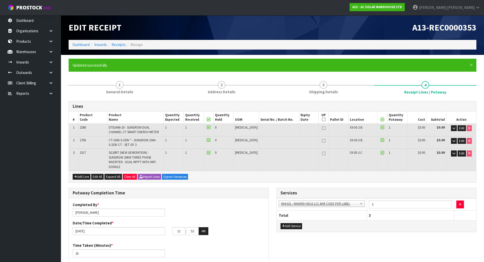
click at [171, 202] on div "Completed By * [PERSON_NAME] Date/Time Completed * [DATE] 11 : 52 : 00 AM" at bounding box center [169, 220] width 200 height 37
click at [194, 228] on input "52" at bounding box center [192, 231] width 13 height 8
drag, startPoint x: 194, startPoint y: 228, endPoint x: 190, endPoint y: 228, distance: 4.1
click at [190, 228] on input "52" at bounding box center [192, 231] width 13 height 8
drag, startPoint x: 195, startPoint y: 226, endPoint x: 176, endPoint y: 225, distance: 19.1
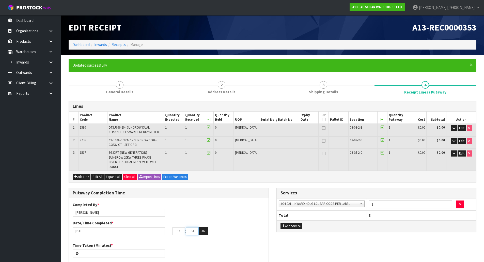
click at [176, 227] on tr "11 : 54 : 00 AM" at bounding box center [190, 231] width 36 height 8
type input "55"
click at [218, 213] on div "Completed By * [PERSON_NAME] Date/Time Completed * [DATE] 11 : 55 : 00 AM" at bounding box center [169, 220] width 200 height 37
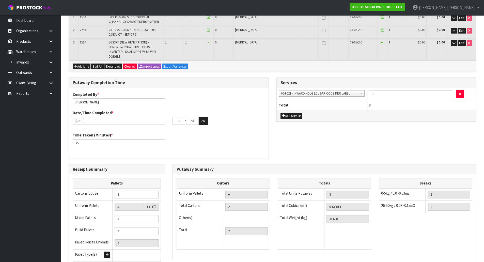
scroll to position [151, 0]
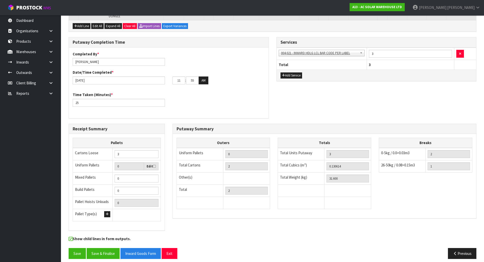
click at [166, 204] on div "Receipt Summary Pallets Cartons Loose 3 Uniform Pallets 0 Edit Mixed Pallets 0 …" at bounding box center [117, 180] width 104 height 112
click at [73, 248] on button "Save" at bounding box center [77, 253] width 17 height 11
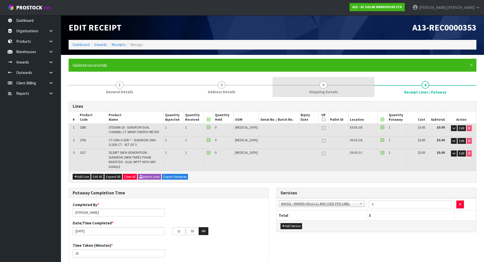
click at [358, 90] on link "3 Shipping Details" at bounding box center [323, 87] width 102 height 20
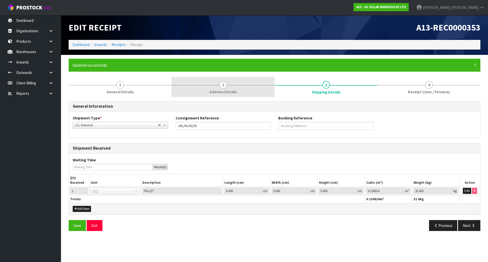
click at [252, 90] on link "2 Address Details" at bounding box center [222, 87] width 103 height 20
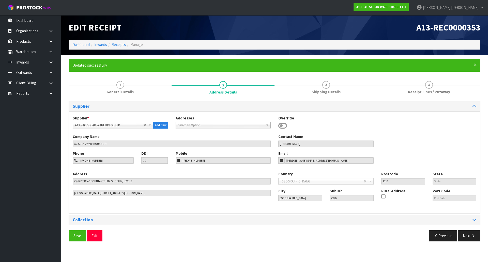
click at [155, 98] on div "Supplier Supplier * A00 - AGRIHEALTH NZ LTD A01 - [PERSON_NAME] PTY LTD A02 - A…" at bounding box center [274, 171] width 411 height 148
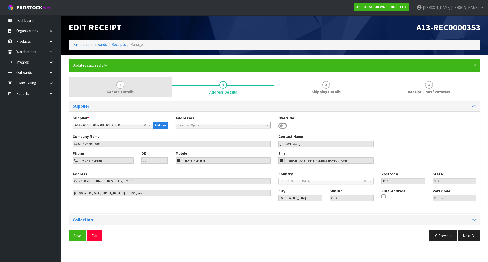
click at [154, 94] on link "1 General Details" at bounding box center [120, 87] width 103 height 20
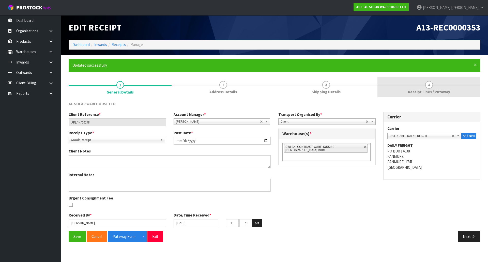
click at [410, 92] on span "Receipt Lines / Putaway" at bounding box center [429, 91] width 42 height 5
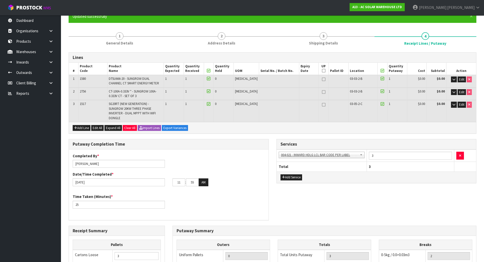
scroll to position [51, 0]
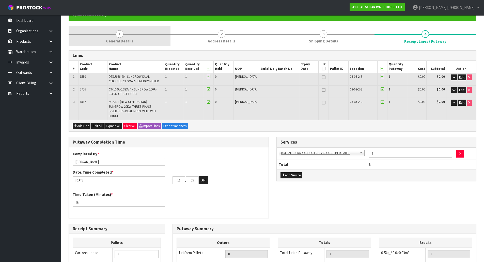
click at [134, 41] on link "1 General Details" at bounding box center [120, 36] width 102 height 20
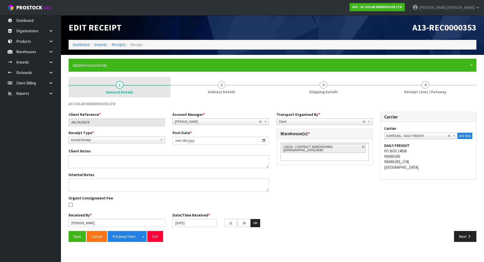
scroll to position [0, 0]
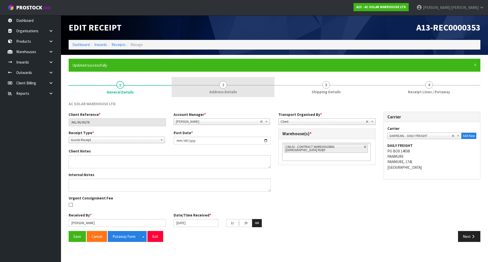
click at [226, 90] on span "Address Details" at bounding box center [222, 91] width 27 height 5
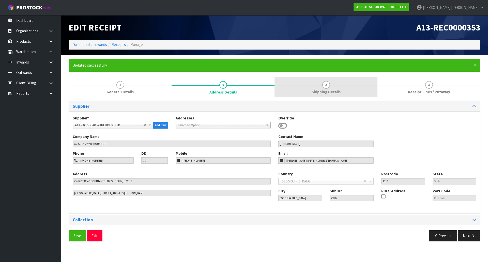
click at [320, 93] on span "Shipping Details" at bounding box center [325, 91] width 29 height 5
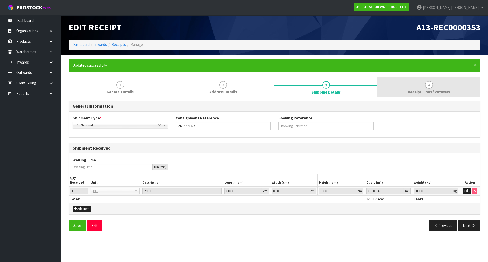
click at [429, 89] on span "Receipt Lines / Putaway" at bounding box center [429, 91] width 42 height 5
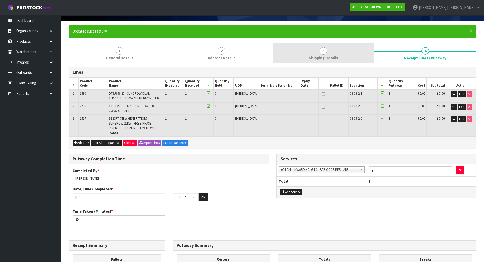
scroll to position [25, 0]
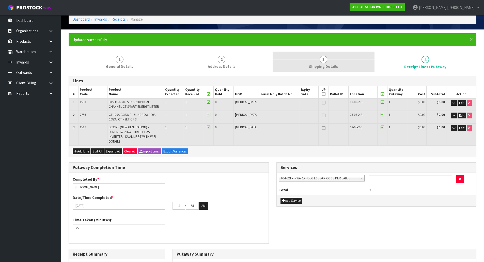
click at [345, 55] on link "3 Shipping Details" at bounding box center [323, 62] width 102 height 20
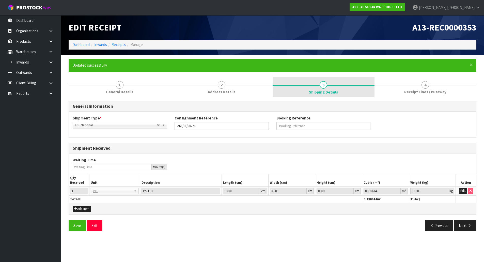
scroll to position [0, 0]
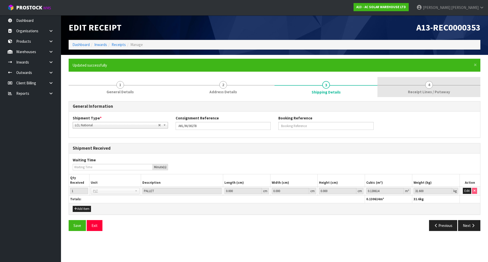
click at [422, 80] on link "4 Receipt Lines / Putaway" at bounding box center [428, 87] width 103 height 20
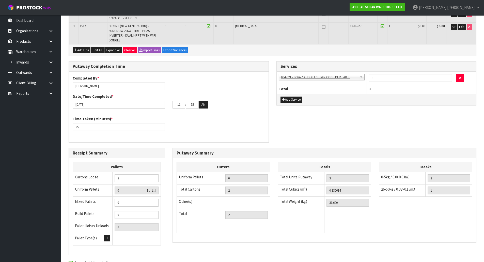
scroll to position [151, 0]
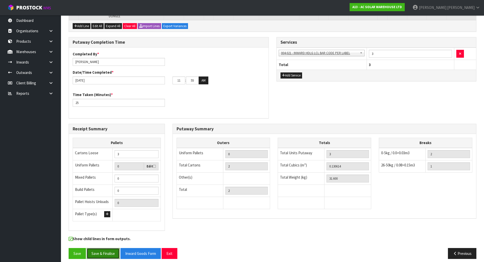
click at [99, 248] on button "Save & Finalise" at bounding box center [103, 253] width 33 height 11
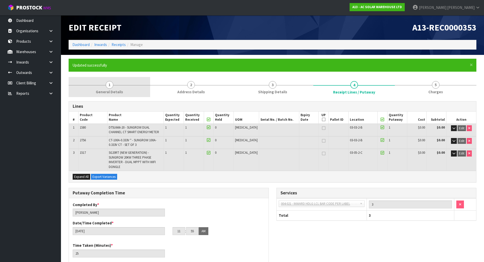
click at [105, 89] on link "1 General Details" at bounding box center [110, 87] width 82 height 20
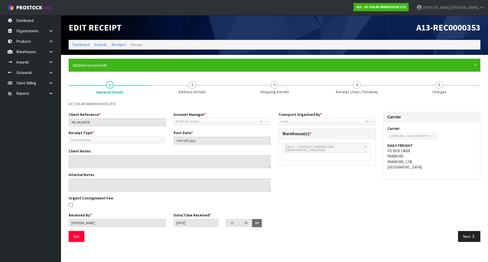
click at [410, 212] on div "Client Reference * AKL/IN/00278 Account Manager * [PERSON_NAME] [PERSON_NAME] […" at bounding box center [274, 171] width 419 height 119
click at [349, 86] on link "4 Receipt Lines / Putaway" at bounding box center [356, 87] width 82 height 20
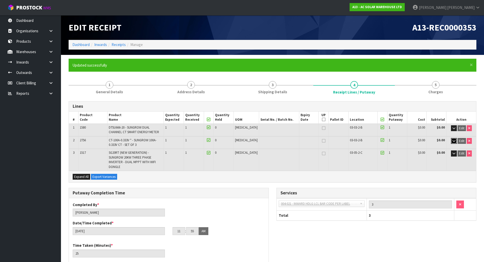
click at [453, 140] on icon "button" at bounding box center [453, 140] width 3 height 3
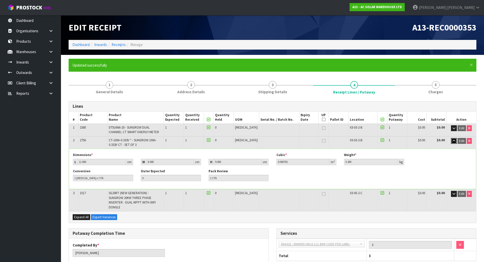
click at [453, 140] on icon "button" at bounding box center [453, 140] width 3 height 3
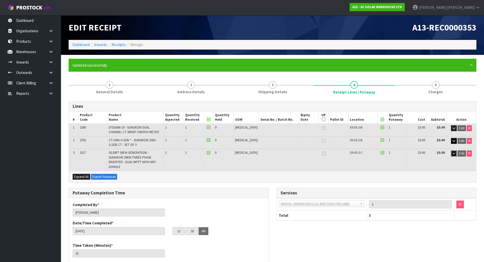
click at [451, 152] on button "button" at bounding box center [454, 153] width 6 height 6
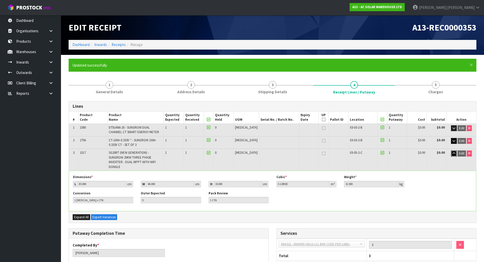
click at [451, 152] on button "button" at bounding box center [454, 153] width 6 height 6
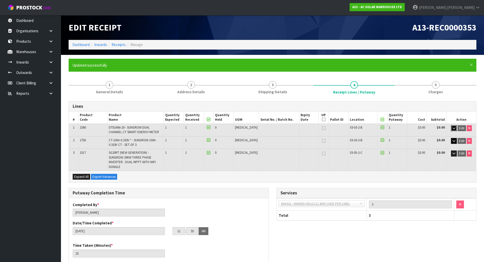
click at [452, 127] on icon "button" at bounding box center [453, 127] width 3 height 3
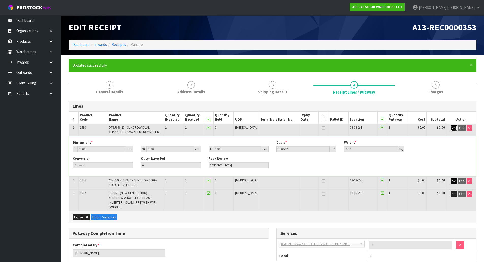
click at [452, 127] on icon "button" at bounding box center [453, 127] width 3 height 3
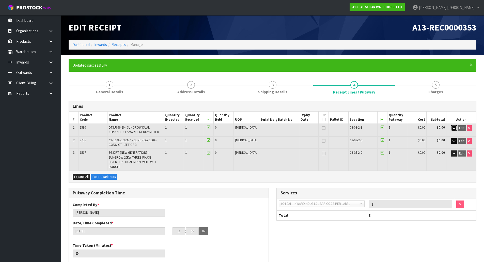
click at [451, 130] on button "button" at bounding box center [454, 128] width 6 height 6
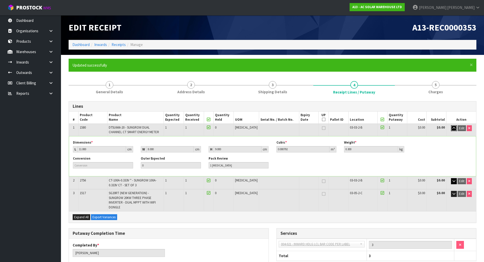
click at [452, 127] on icon "button" at bounding box center [453, 127] width 3 height 3
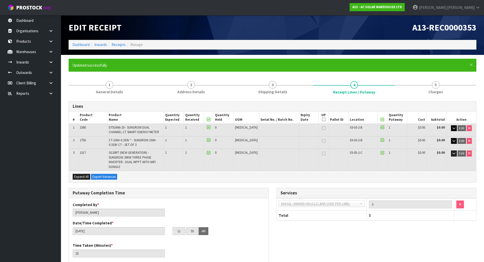
click at [310, 73] on form "× Close Updated successfully 1 General Details 2 Address Details 3 Shipping Det…" at bounding box center [273, 236] width 408 height 354
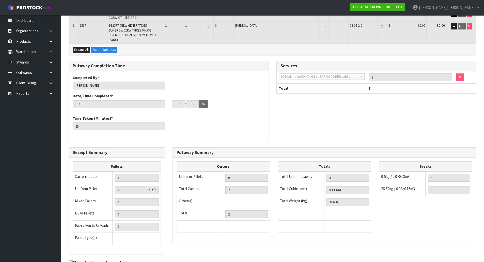
scroll to position [151, 0]
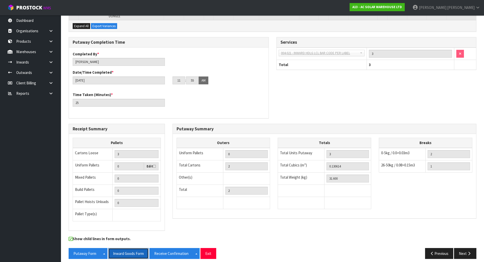
click at [133, 248] on button "Inward Goods Form" at bounding box center [128, 253] width 40 height 11
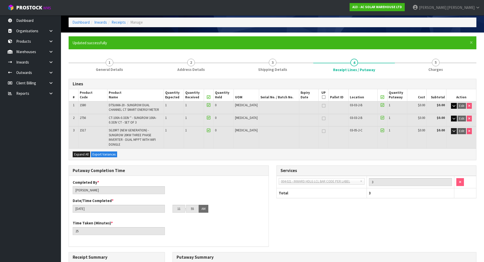
scroll to position [0, 0]
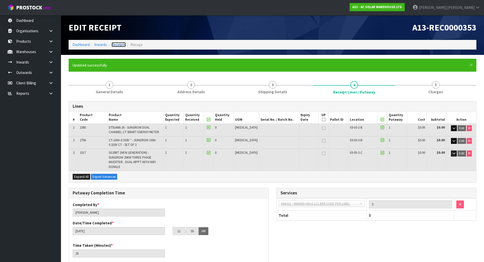
click at [121, 46] on link "Receipts" at bounding box center [118, 44] width 14 height 5
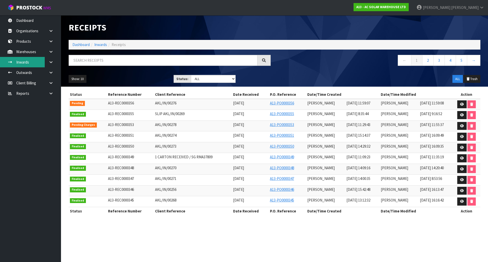
click at [37, 64] on link "Inwards" at bounding box center [30, 62] width 61 height 10
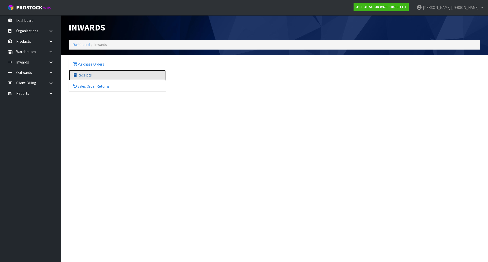
click at [77, 75] on icon at bounding box center [75, 75] width 5 height 4
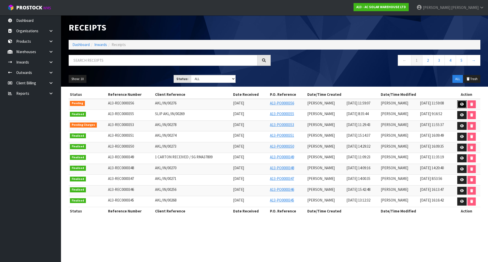
click at [462, 105] on icon at bounding box center [462, 104] width 4 height 3
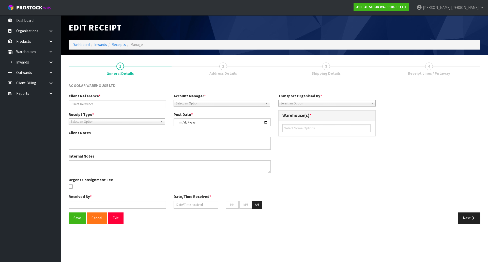
type input "AKL/IN/00276"
type input "[DATE]"
type input "[PERSON_NAME]"
type input "[DATE]"
type input "11"
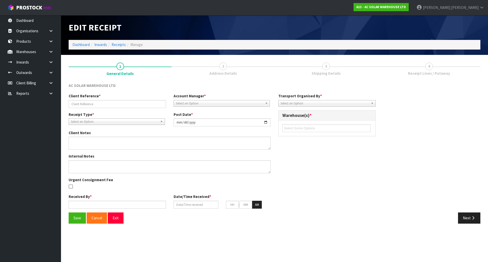
type input "59"
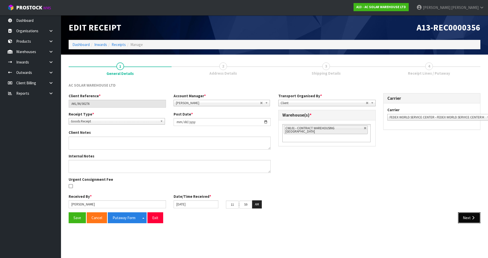
click at [465, 219] on button "Next" at bounding box center [469, 217] width 22 height 11
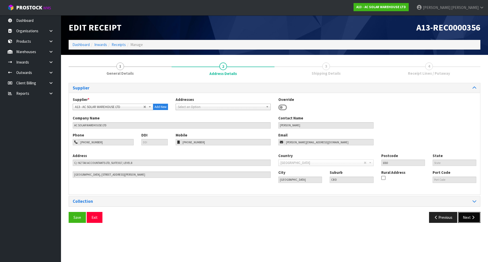
click at [471, 217] on icon "button" at bounding box center [472, 217] width 5 height 4
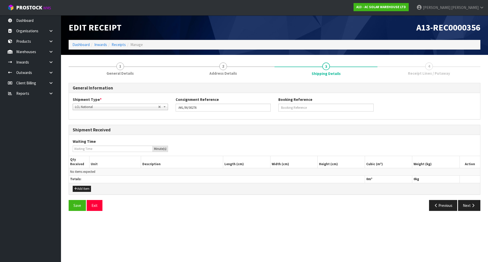
click at [471, 217] on section "1 General Details 2 Address Details 3 Shipping Details 4 Receipt Lines / Putawa…" at bounding box center [274, 137] width 427 height 164
click at [471, 204] on icon "button" at bounding box center [472, 205] width 5 height 4
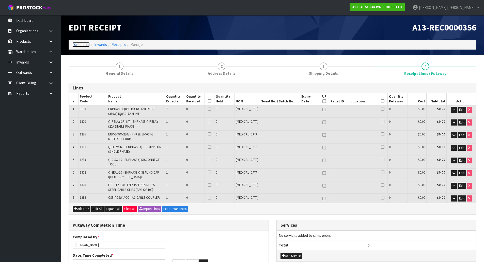
click at [82, 44] on link "Dashboard" at bounding box center [80, 44] width 17 height 5
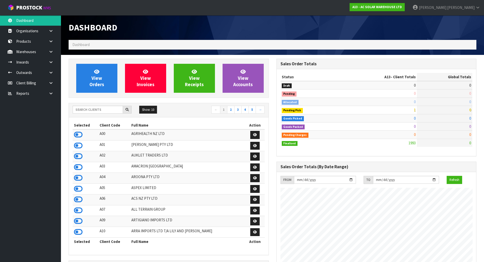
scroll to position [401, 207]
click at [101, 109] on input "text" at bounding box center [98, 110] width 50 height 8
type input "V04"
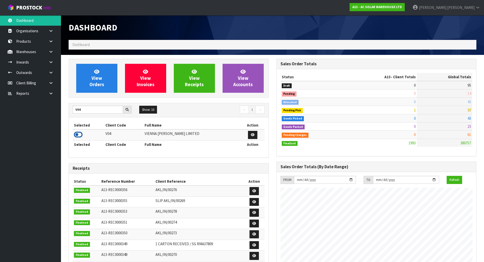
click at [77, 137] on icon at bounding box center [78, 135] width 9 height 8
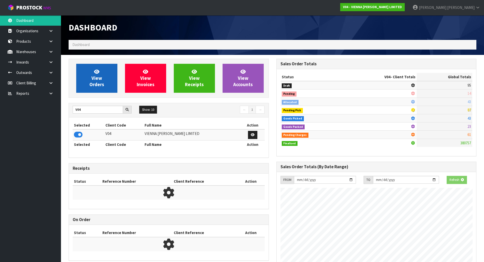
scroll to position [385, 207]
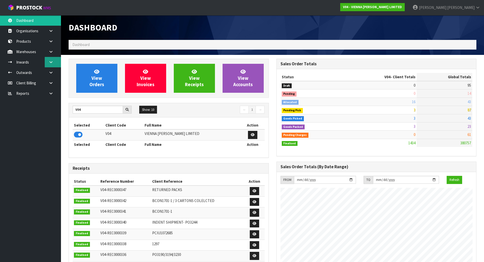
click at [55, 63] on link at bounding box center [53, 62] width 16 height 10
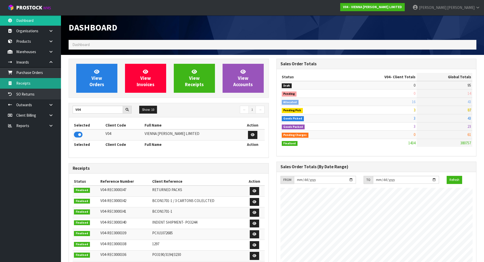
click at [49, 81] on link "Receipts" at bounding box center [30, 83] width 61 height 10
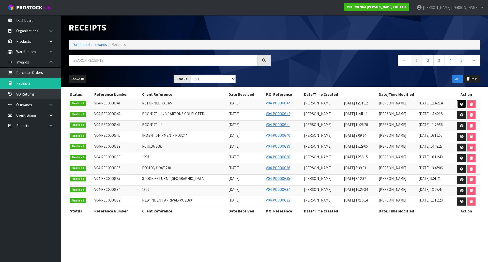
click at [463, 104] on link at bounding box center [461, 104] width 9 height 8
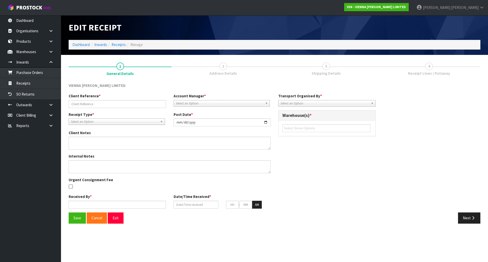
type input "RETURNED PACKS"
type input "[DATE]"
type input "[PERSON_NAME]"
type input "[DATE]"
type input "12"
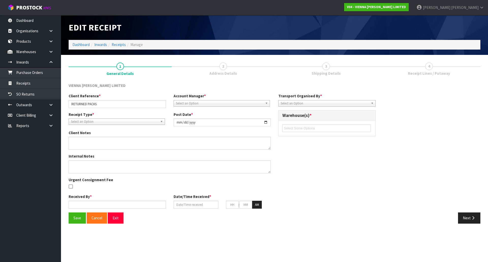
type input "31"
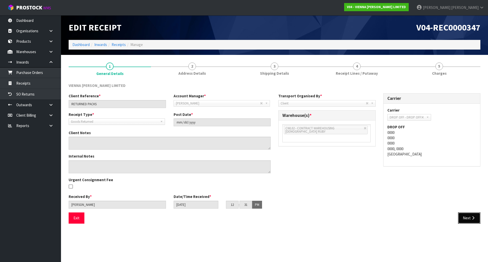
click at [472, 217] on icon "button" at bounding box center [472, 218] width 5 height 4
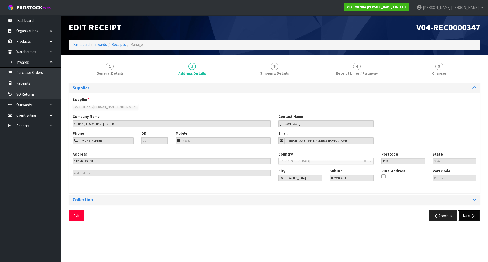
click at [474, 220] on button "Next" at bounding box center [469, 215] width 22 height 11
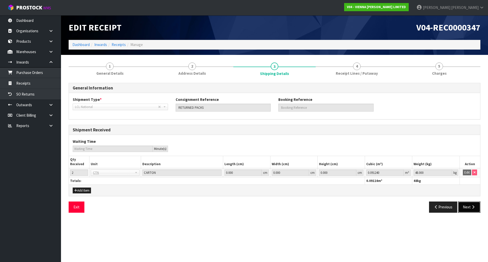
click at [470, 211] on button "Next" at bounding box center [469, 206] width 22 height 11
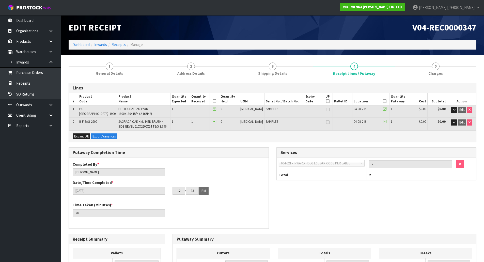
click at [91, 110] on span "PC-[GEOGRAPHIC_DATA]-1900" at bounding box center [97, 111] width 36 height 9
copy tr "PC-[GEOGRAPHIC_DATA]-1900"
click at [85, 122] on span "B-F-SAG-2200" at bounding box center [88, 121] width 18 height 4
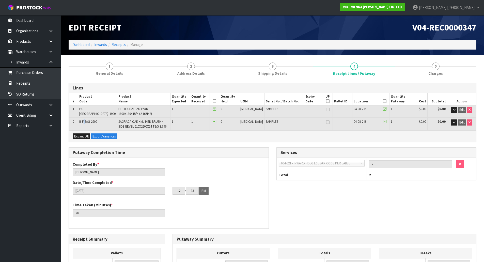
click at [85, 122] on span "B-F-SAG-2200" at bounding box center [88, 121] width 18 height 4
copy tr "B-F-SAG-2200"
